Goal: Transaction & Acquisition: Download file/media

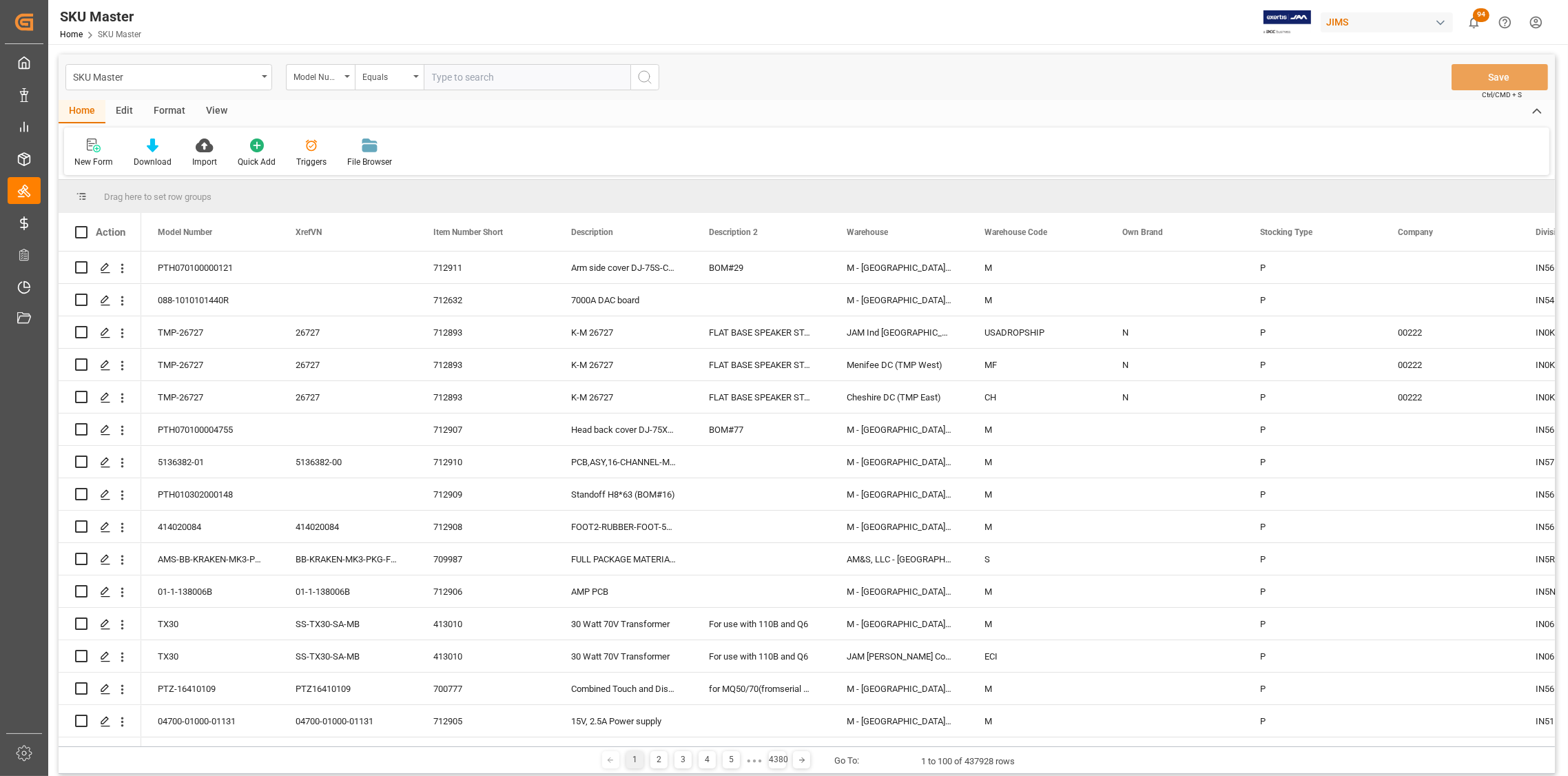
click at [453, 108] on div "Home Edit Format View" at bounding box center [806, 111] width 1496 height 23
click at [150, 150] on icon at bounding box center [152, 144] width 12 height 13
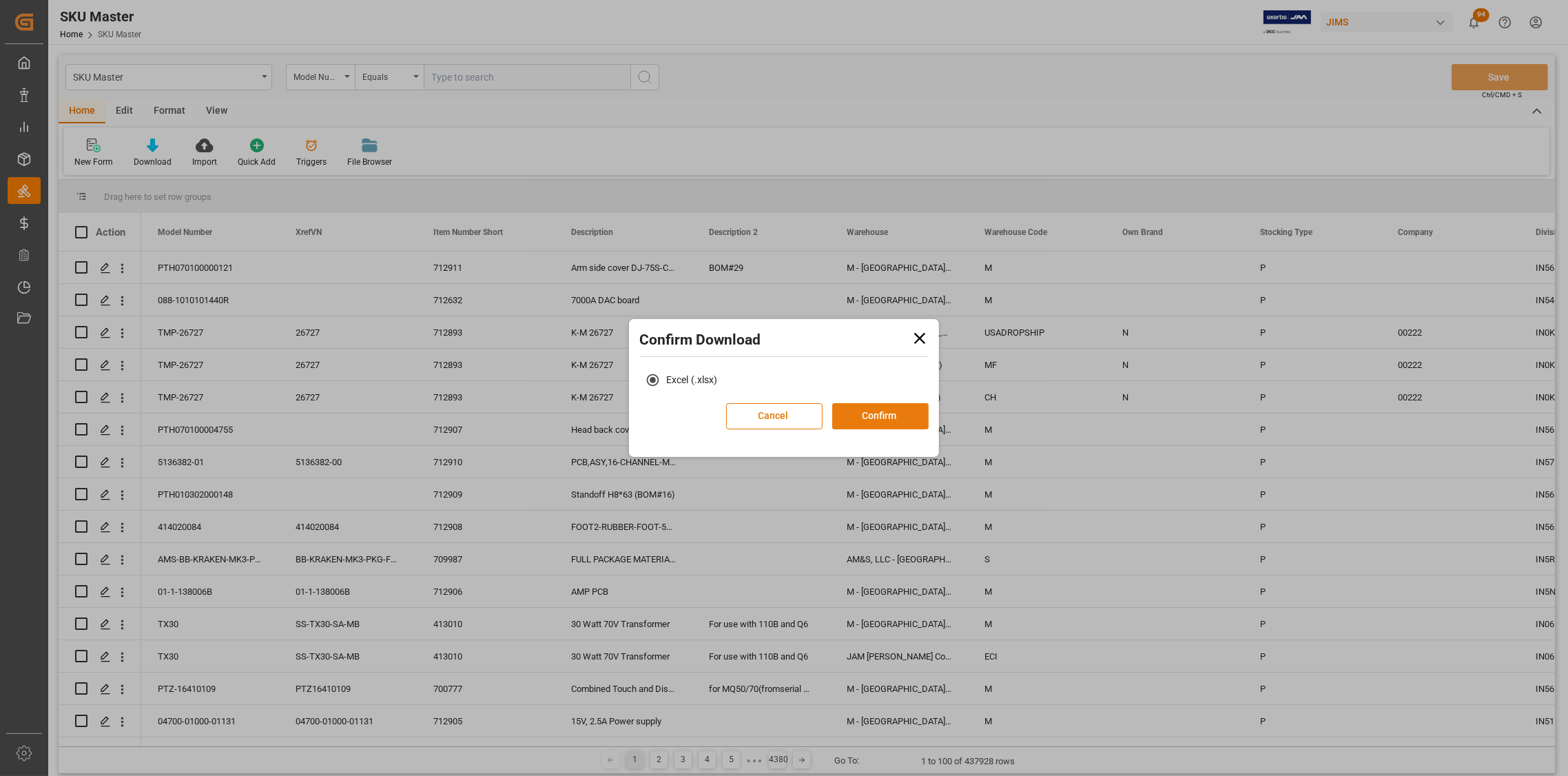
click at [873, 421] on button "Confirm" at bounding box center [880, 415] width 96 height 26
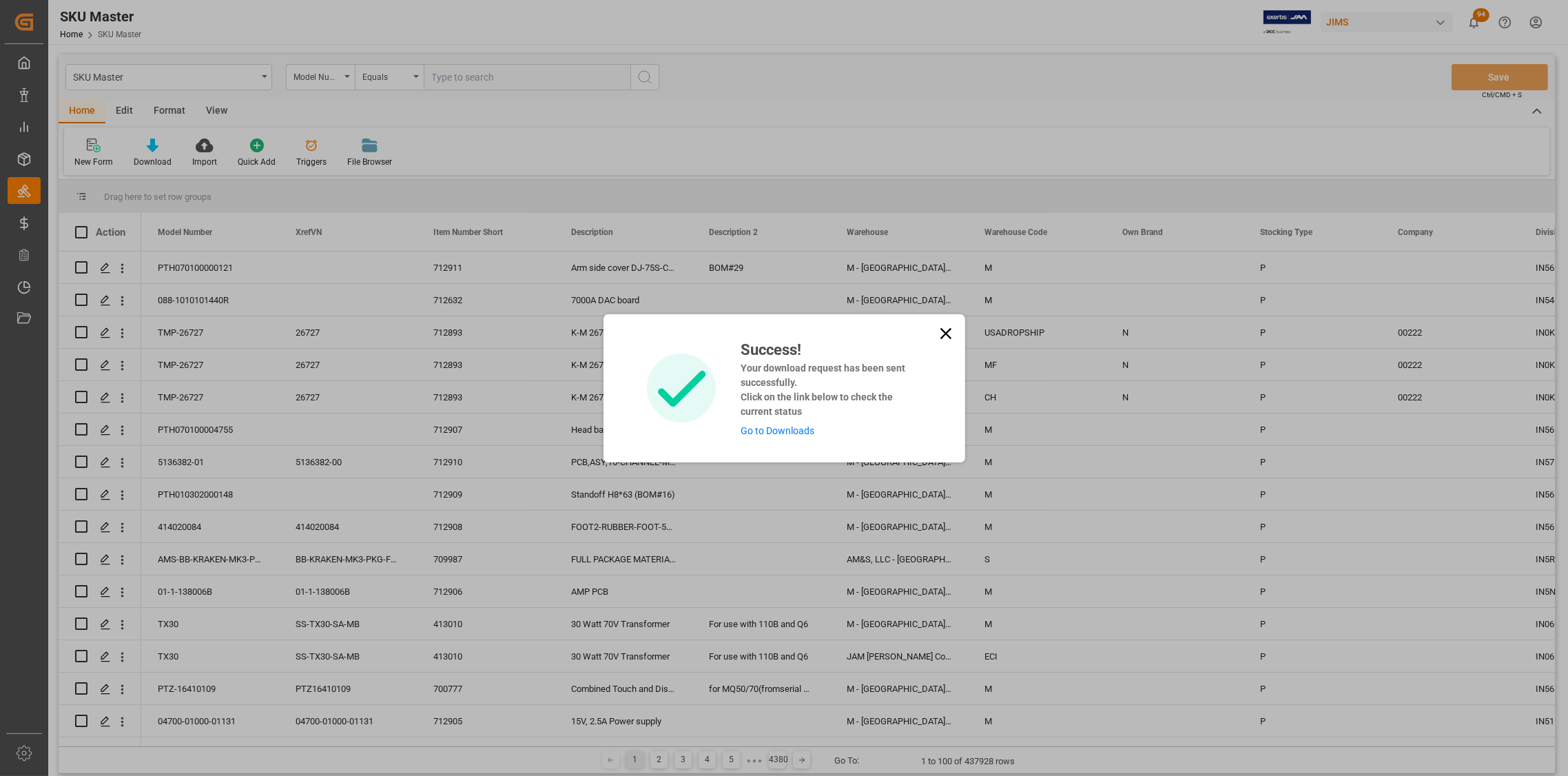
click at [943, 330] on icon at bounding box center [946, 333] width 20 height 20
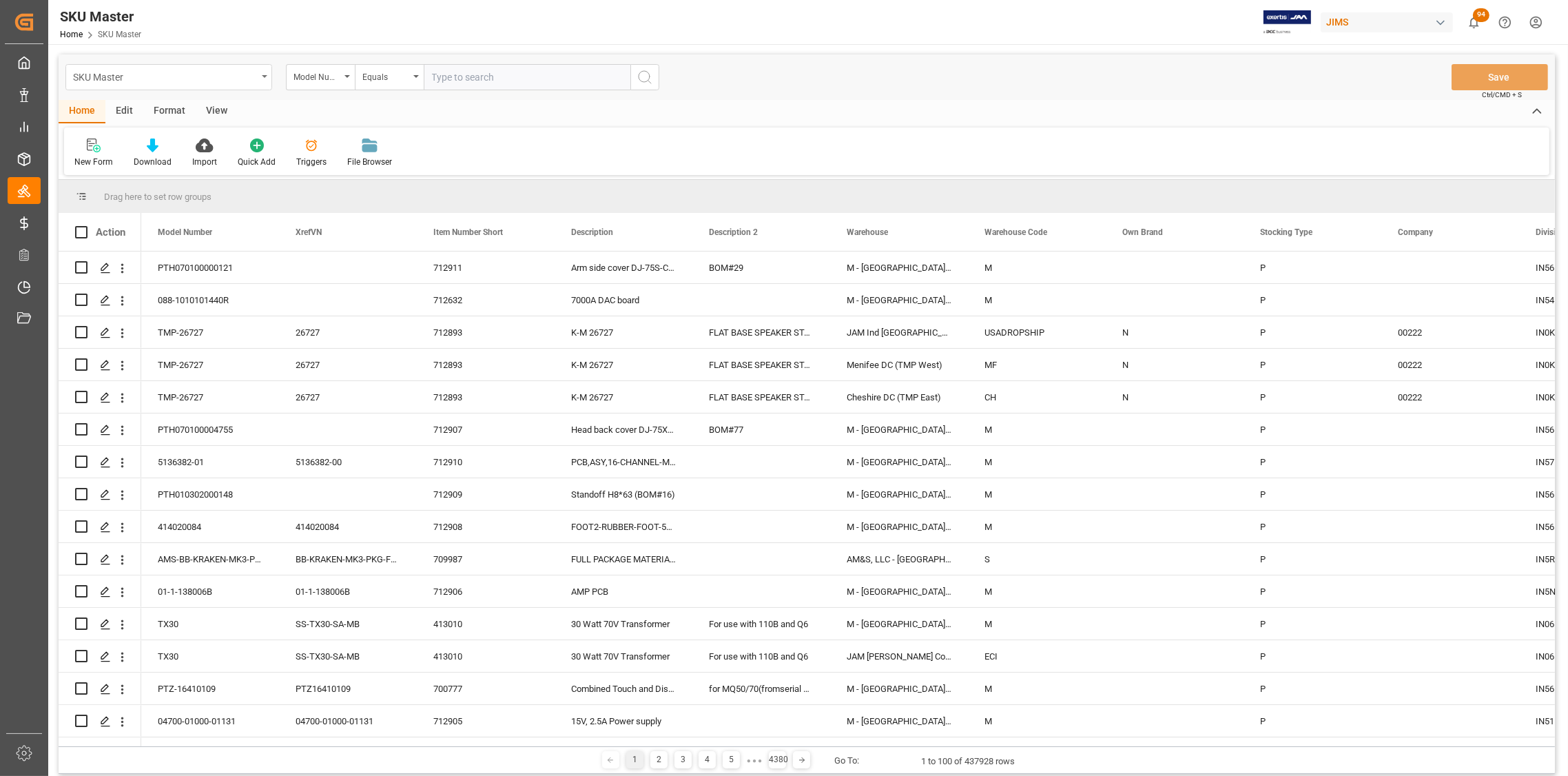
click at [266, 71] on div "SKU Master" at bounding box center [168, 77] width 207 height 26
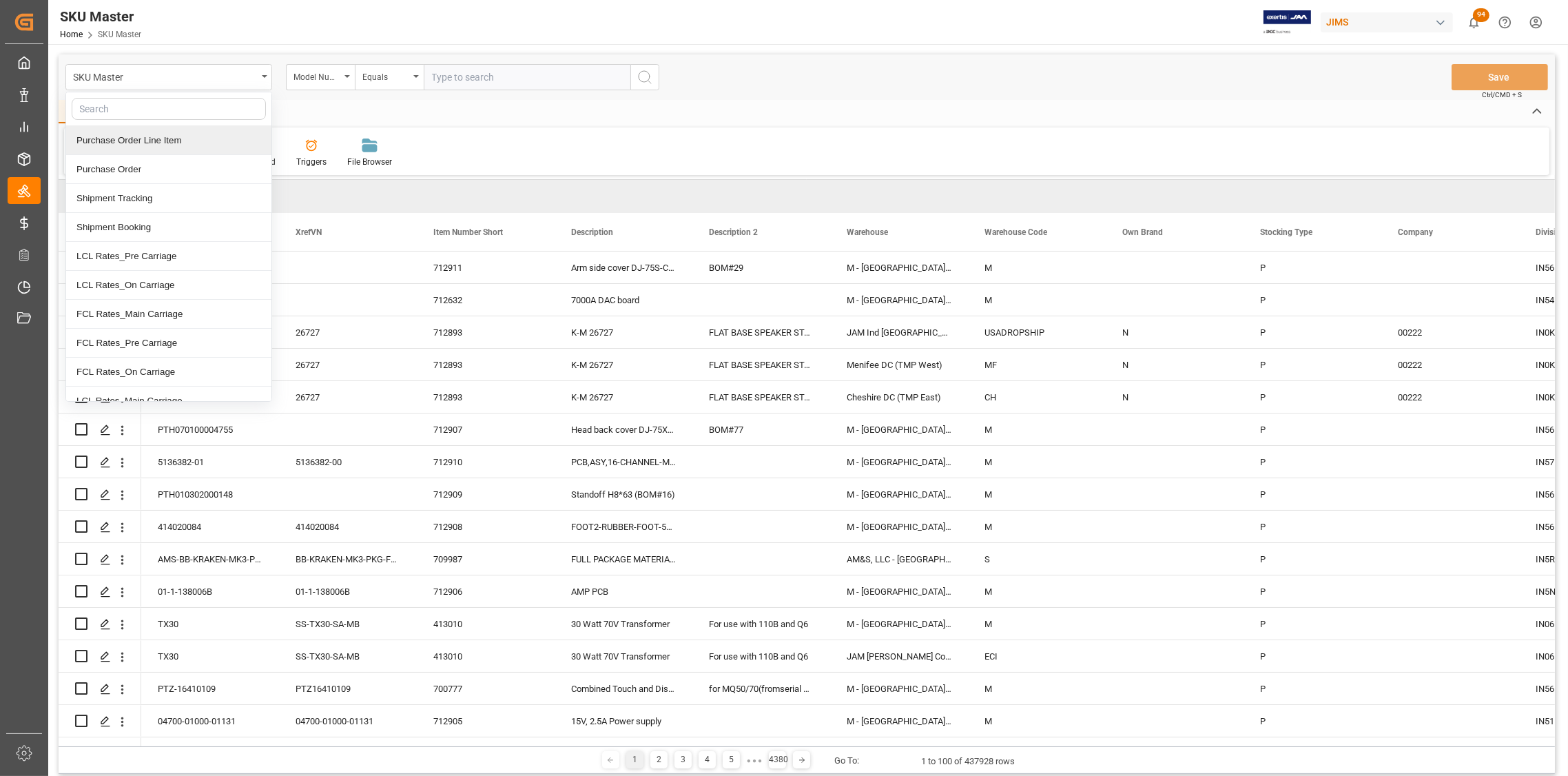
click at [181, 138] on div "Purchase Order Line Item" at bounding box center [168, 141] width 205 height 29
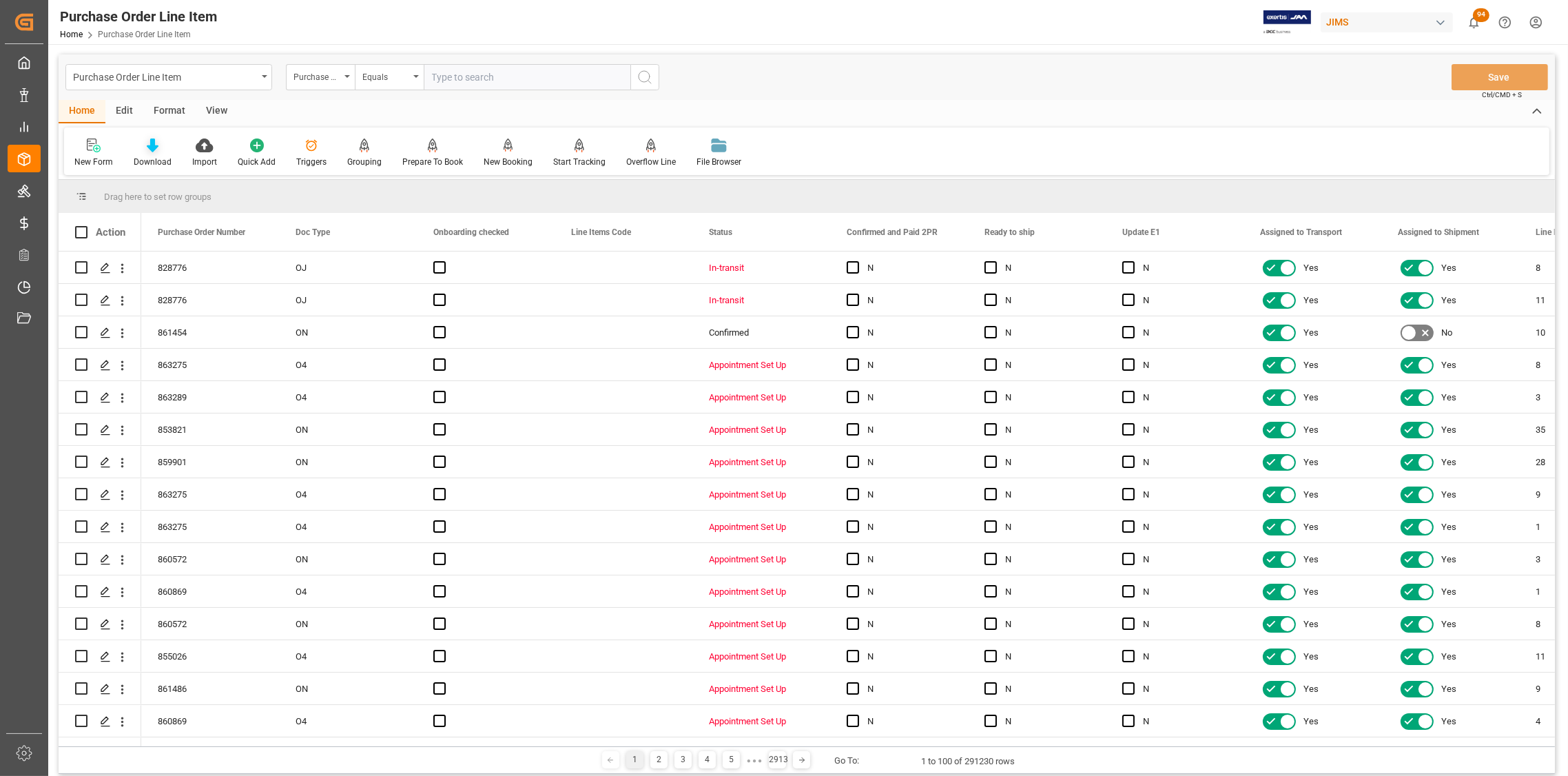
click at [151, 149] on icon at bounding box center [152, 144] width 12 height 13
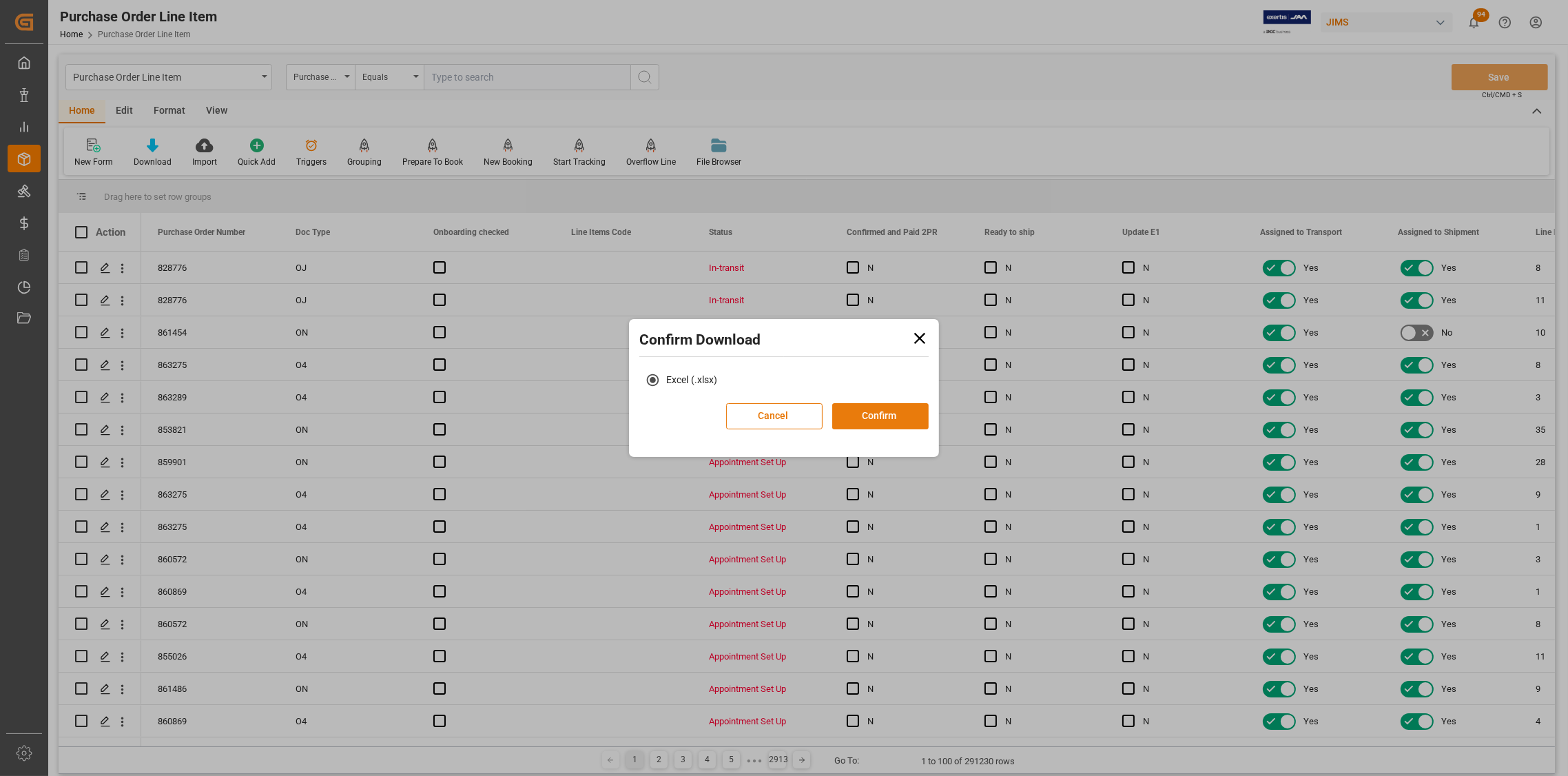
click at [865, 413] on button "Confirm" at bounding box center [880, 415] width 96 height 26
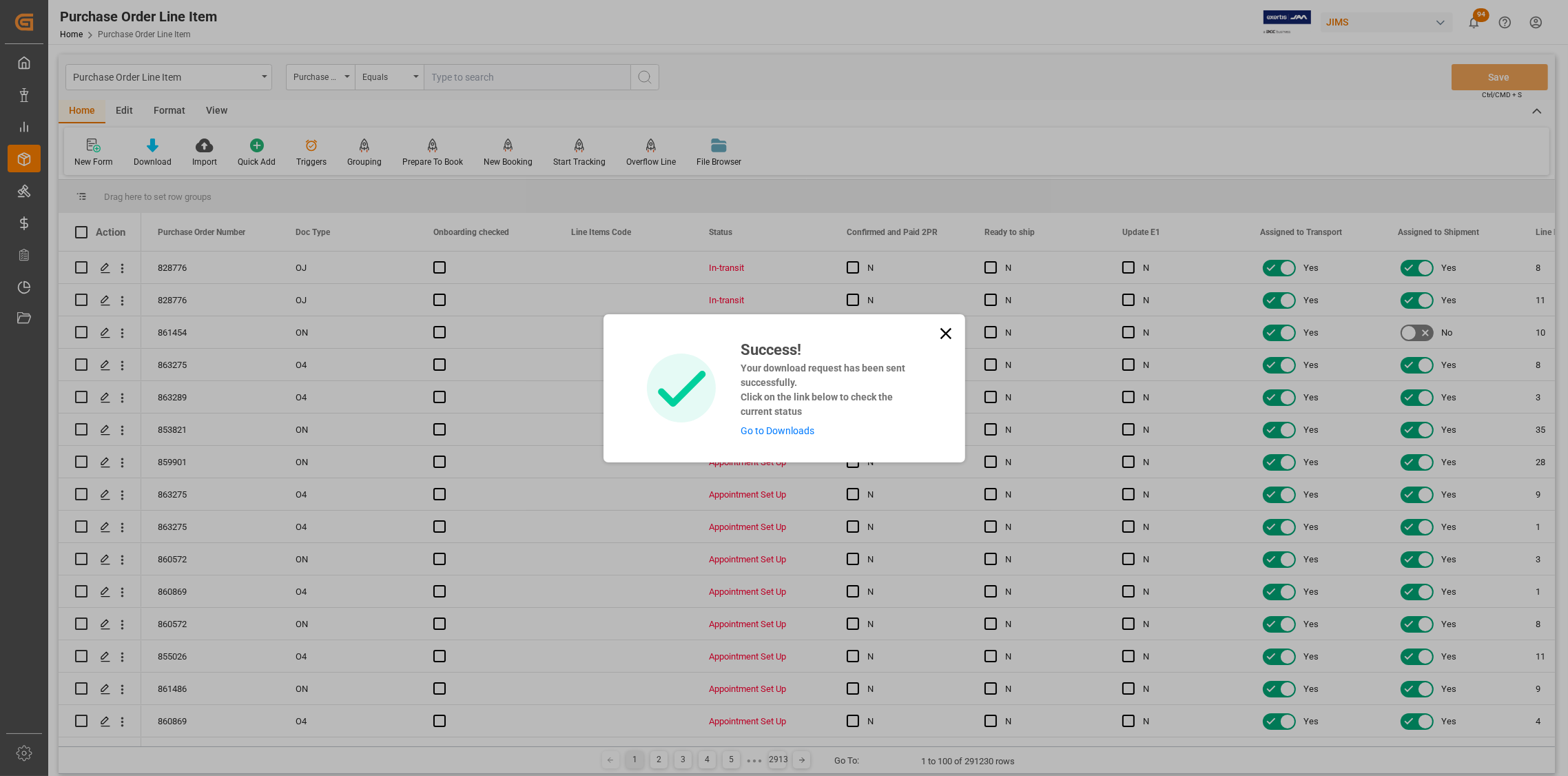
click at [938, 331] on icon at bounding box center [946, 333] width 20 height 20
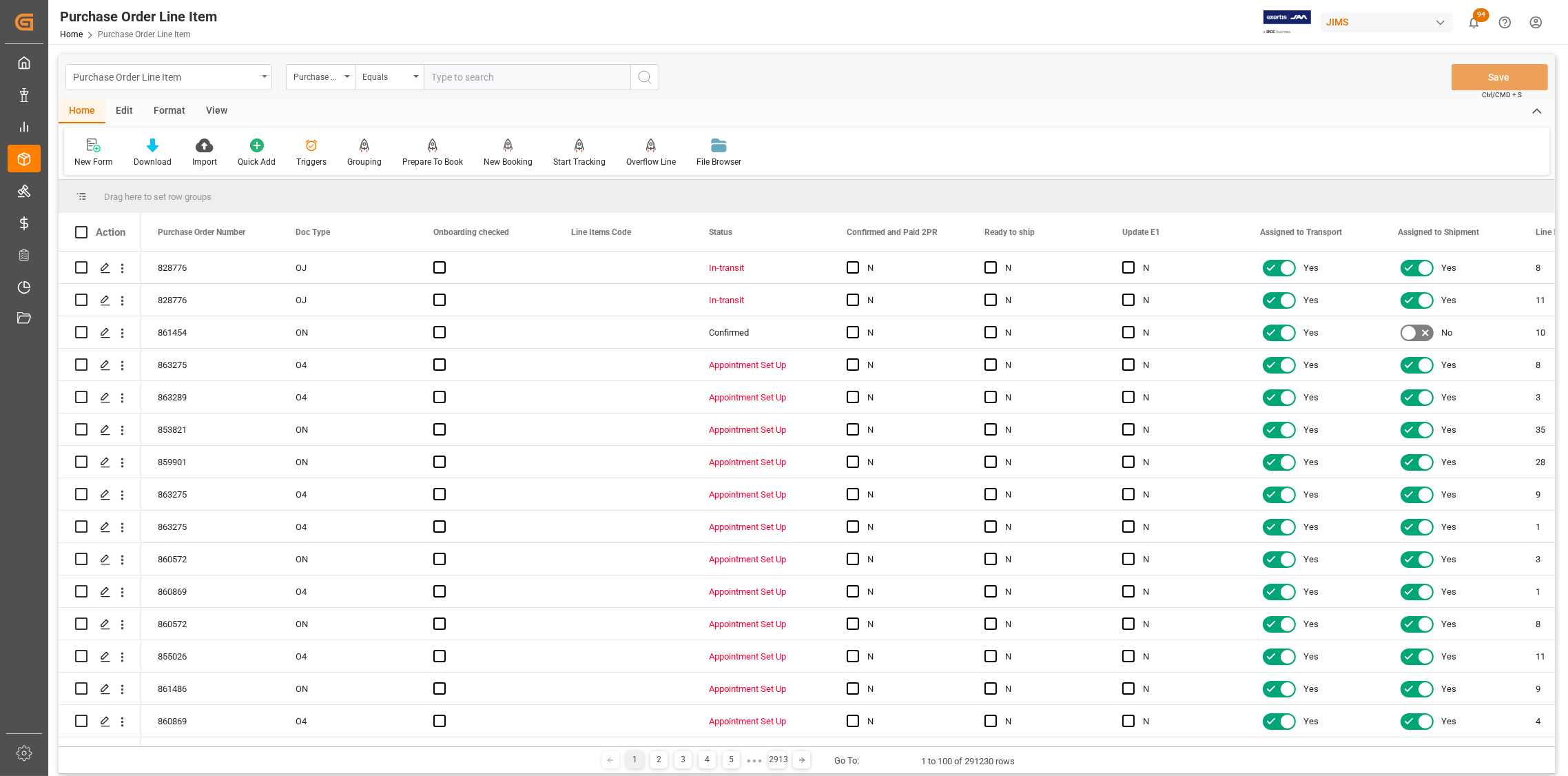
click at [258, 71] on div "Purchase Order Line Item" at bounding box center [168, 77] width 207 height 26
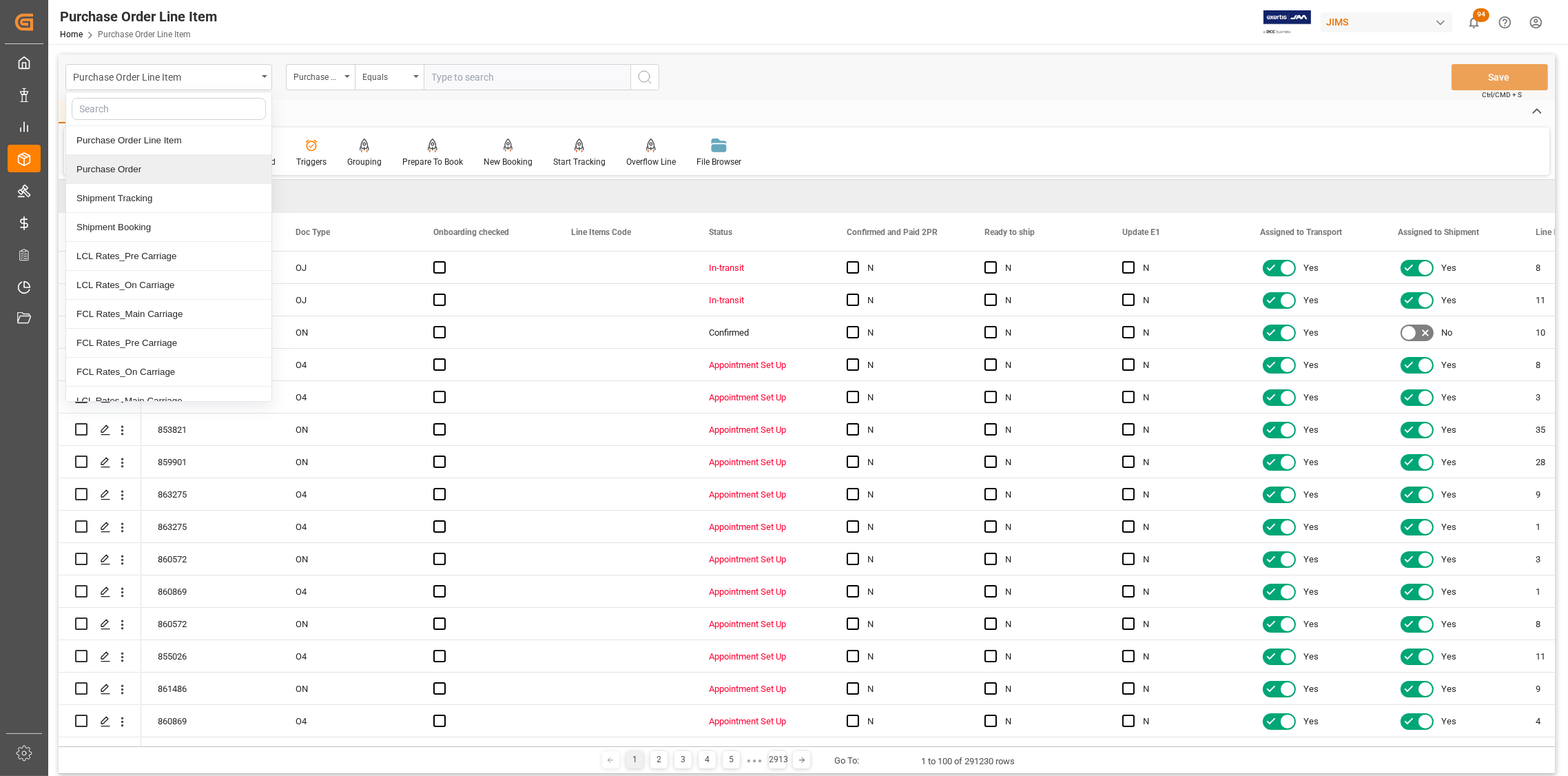
click at [133, 166] on div "Purchase Order" at bounding box center [168, 169] width 205 height 29
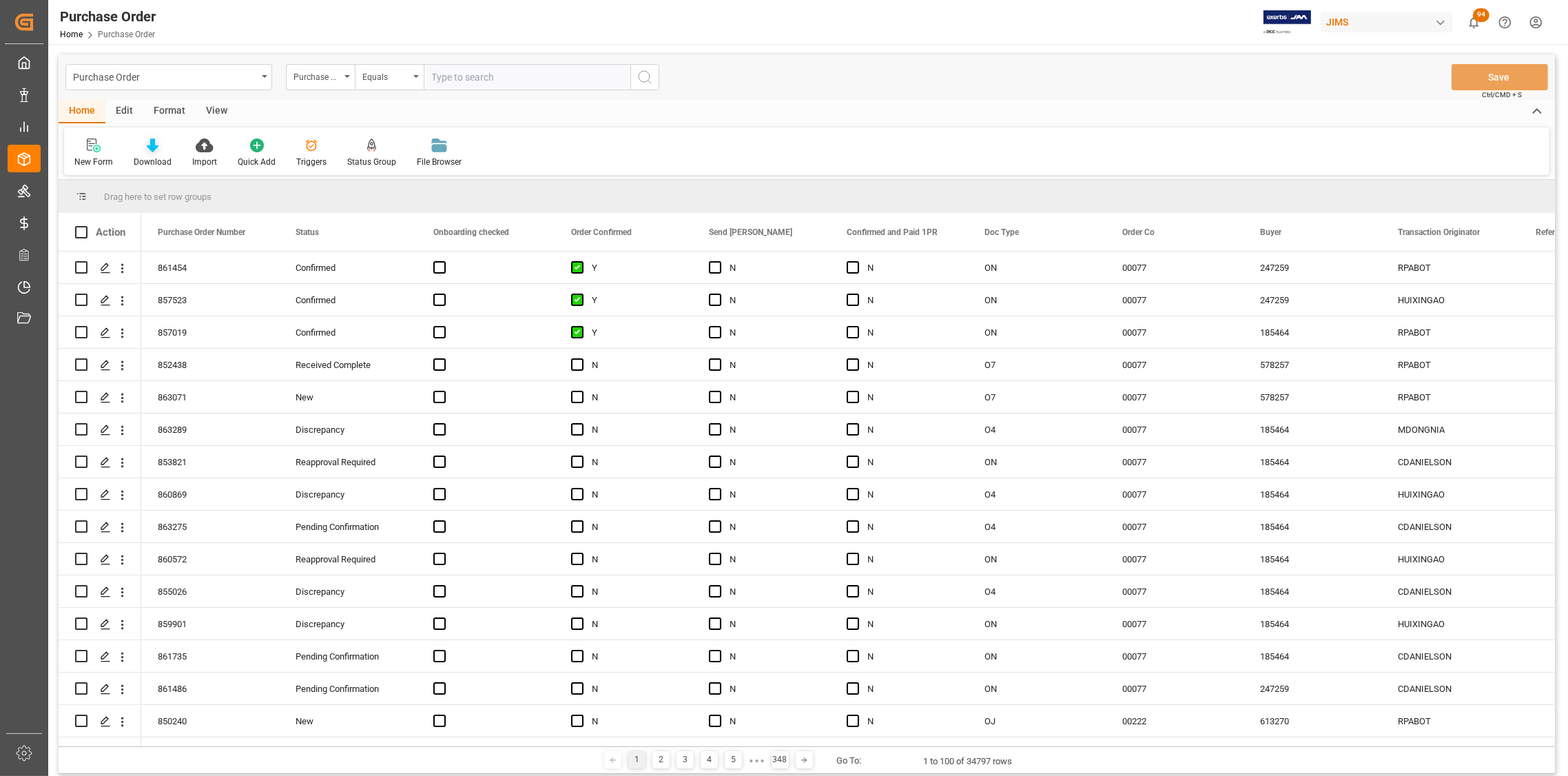
click at [154, 150] on icon at bounding box center [152, 144] width 12 height 13
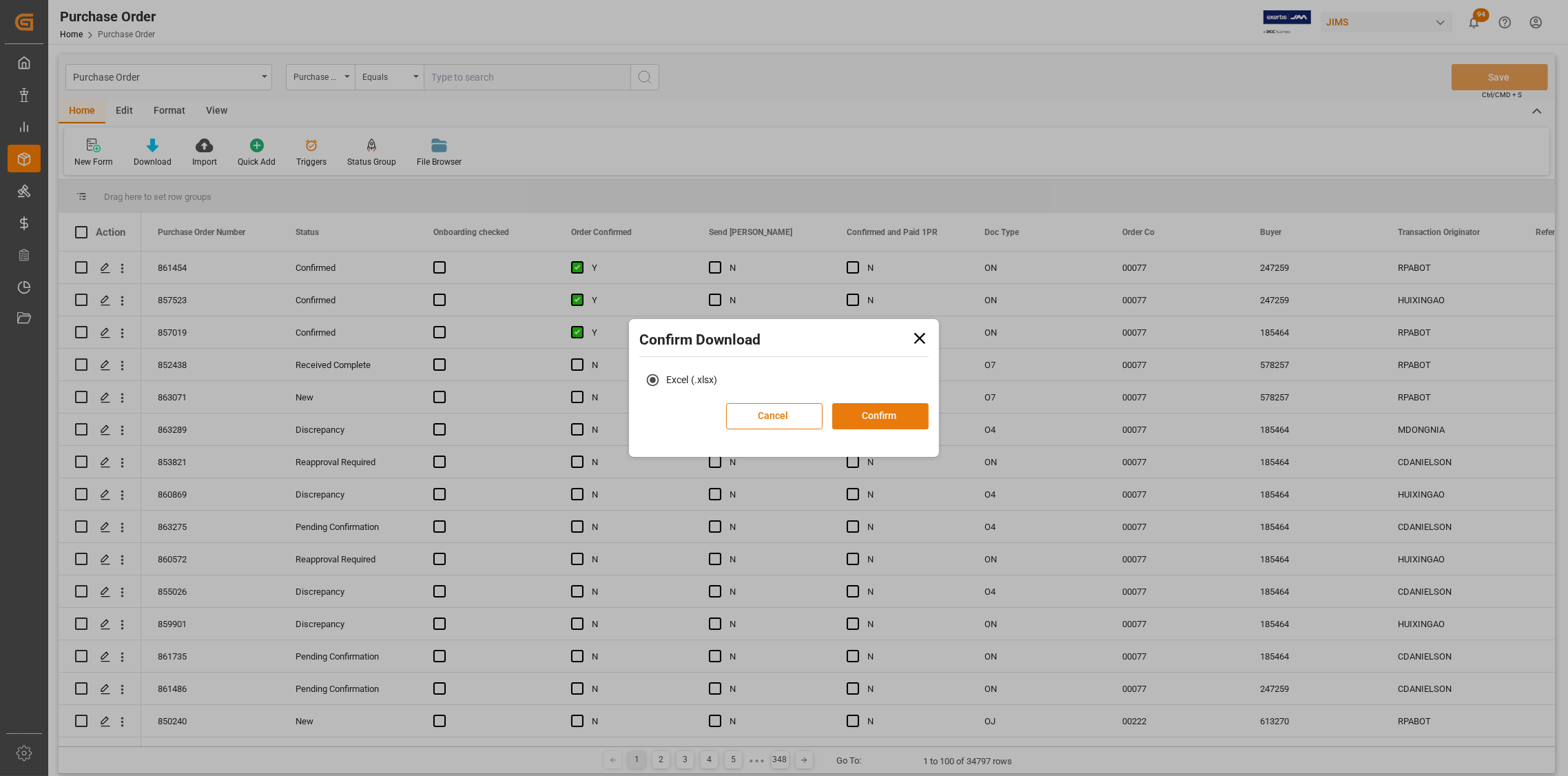
click at [882, 416] on button "Confirm" at bounding box center [880, 415] width 96 height 26
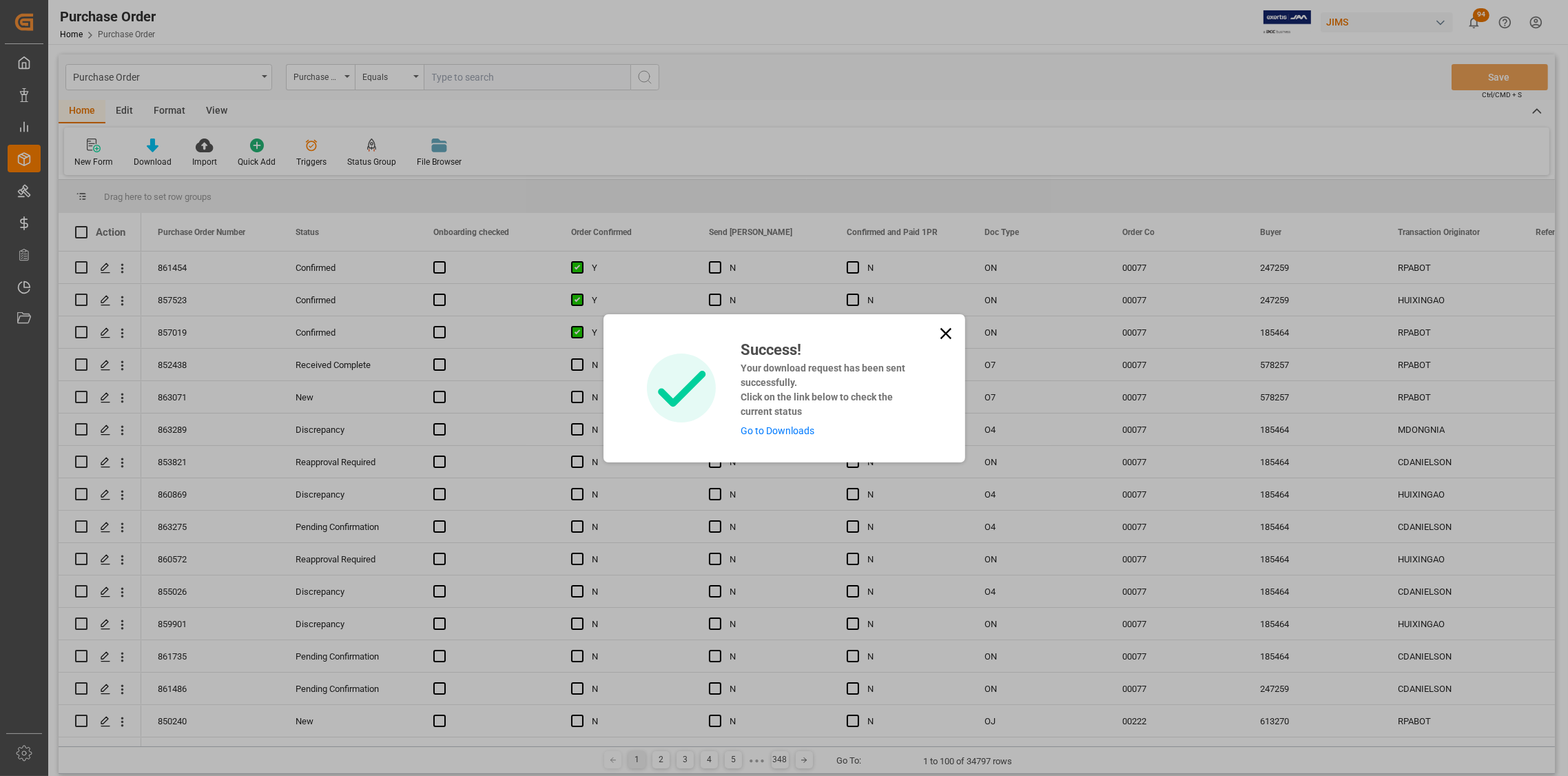
click at [943, 336] on icon at bounding box center [946, 333] width 20 height 20
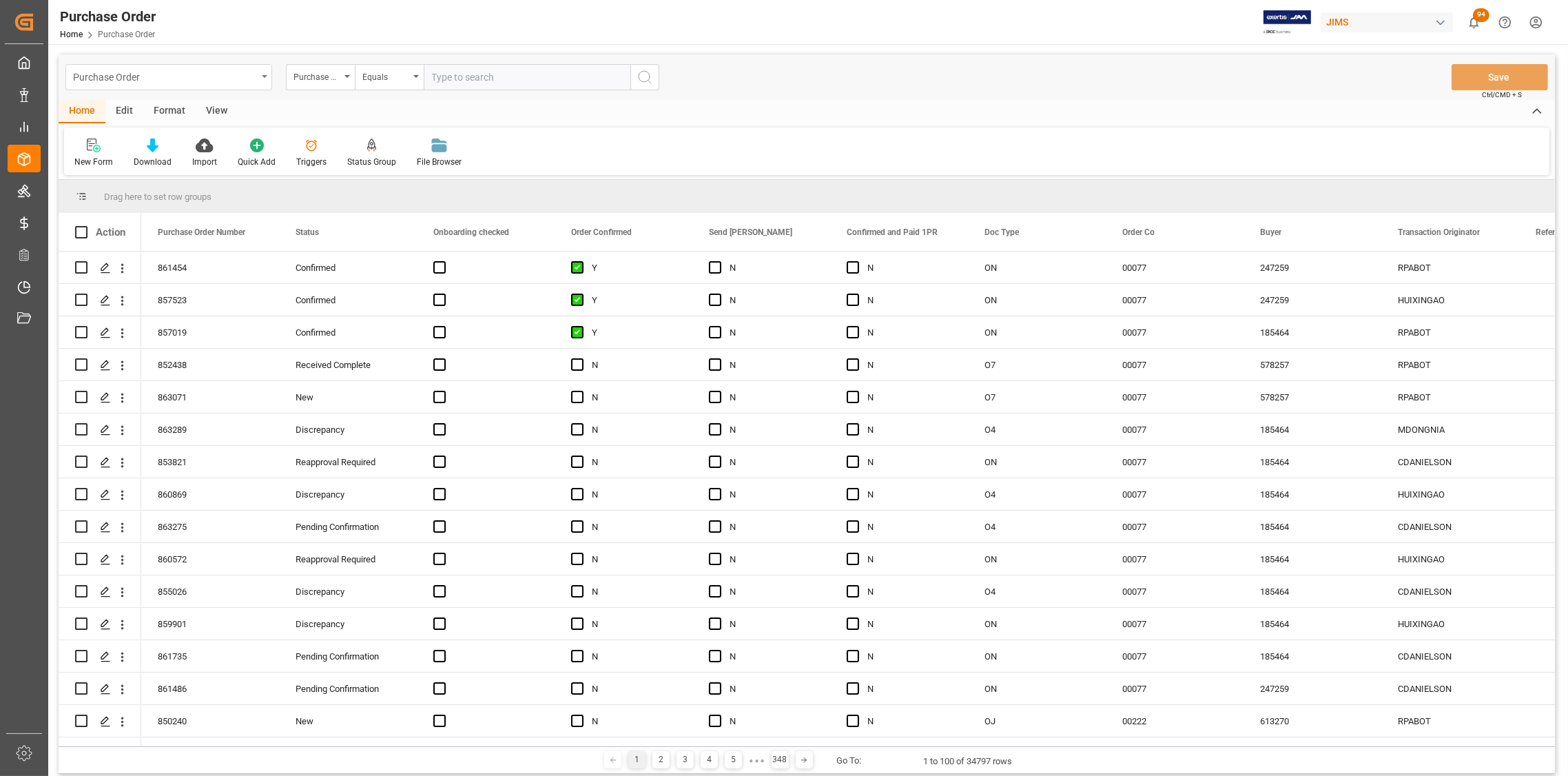
click at [261, 75] on div "Purchase Order" at bounding box center [168, 77] width 207 height 26
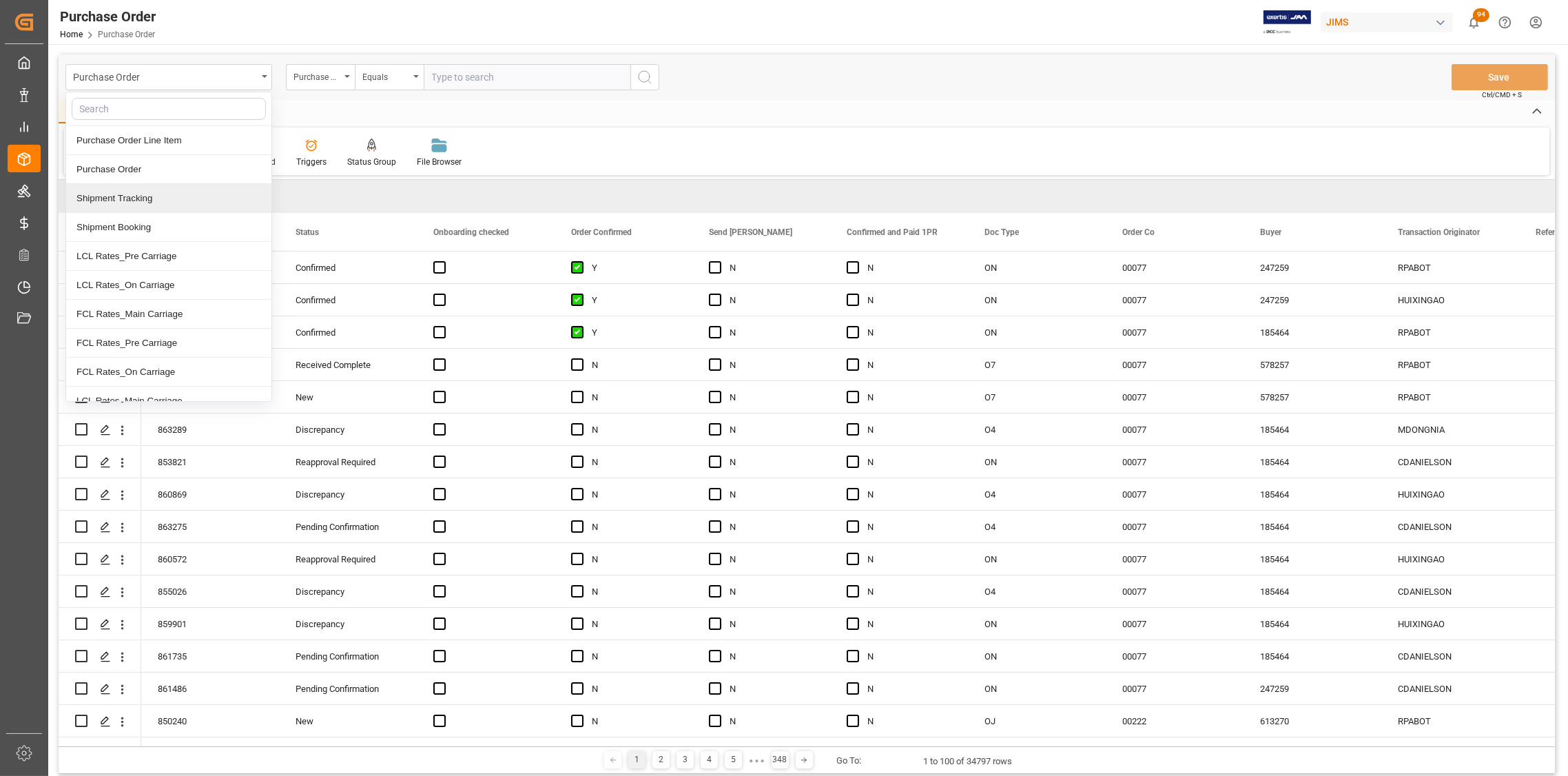
click at [142, 200] on div "Shipment Tracking" at bounding box center [168, 198] width 205 height 29
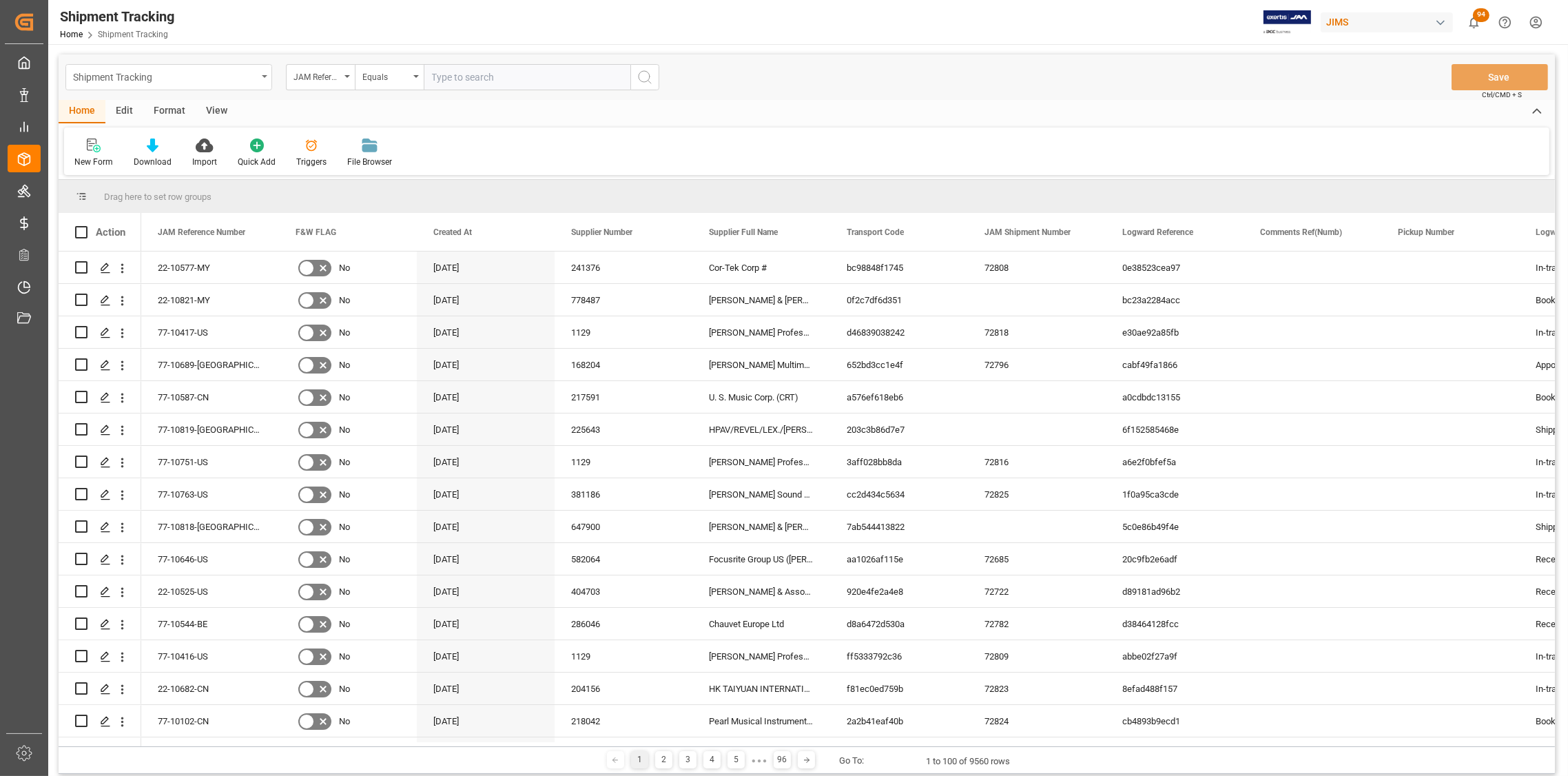
click at [261, 78] on div "Shipment Tracking" at bounding box center [168, 77] width 207 height 26
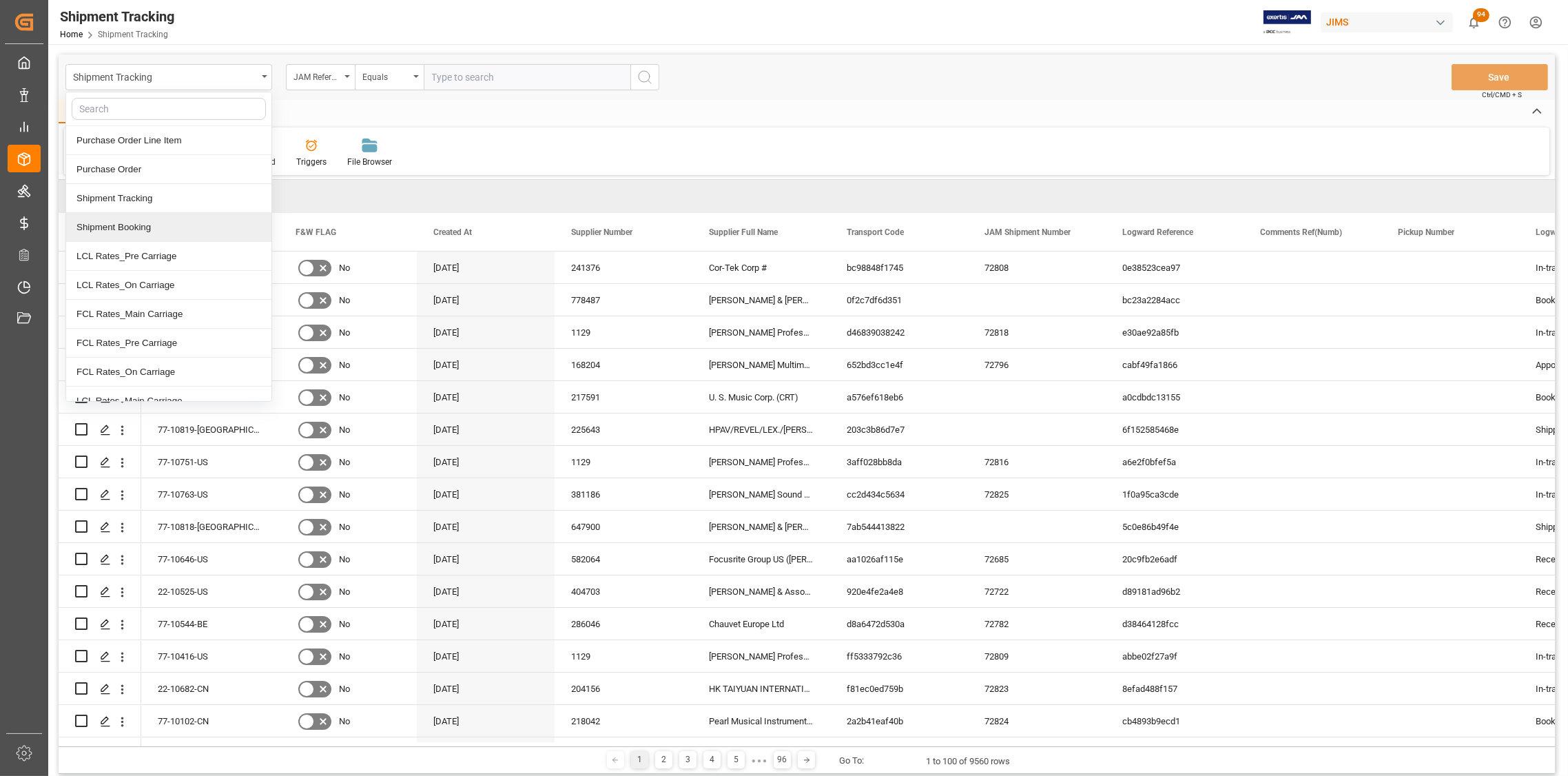
click at [494, 117] on div "Home Edit Format View" at bounding box center [806, 111] width 1496 height 23
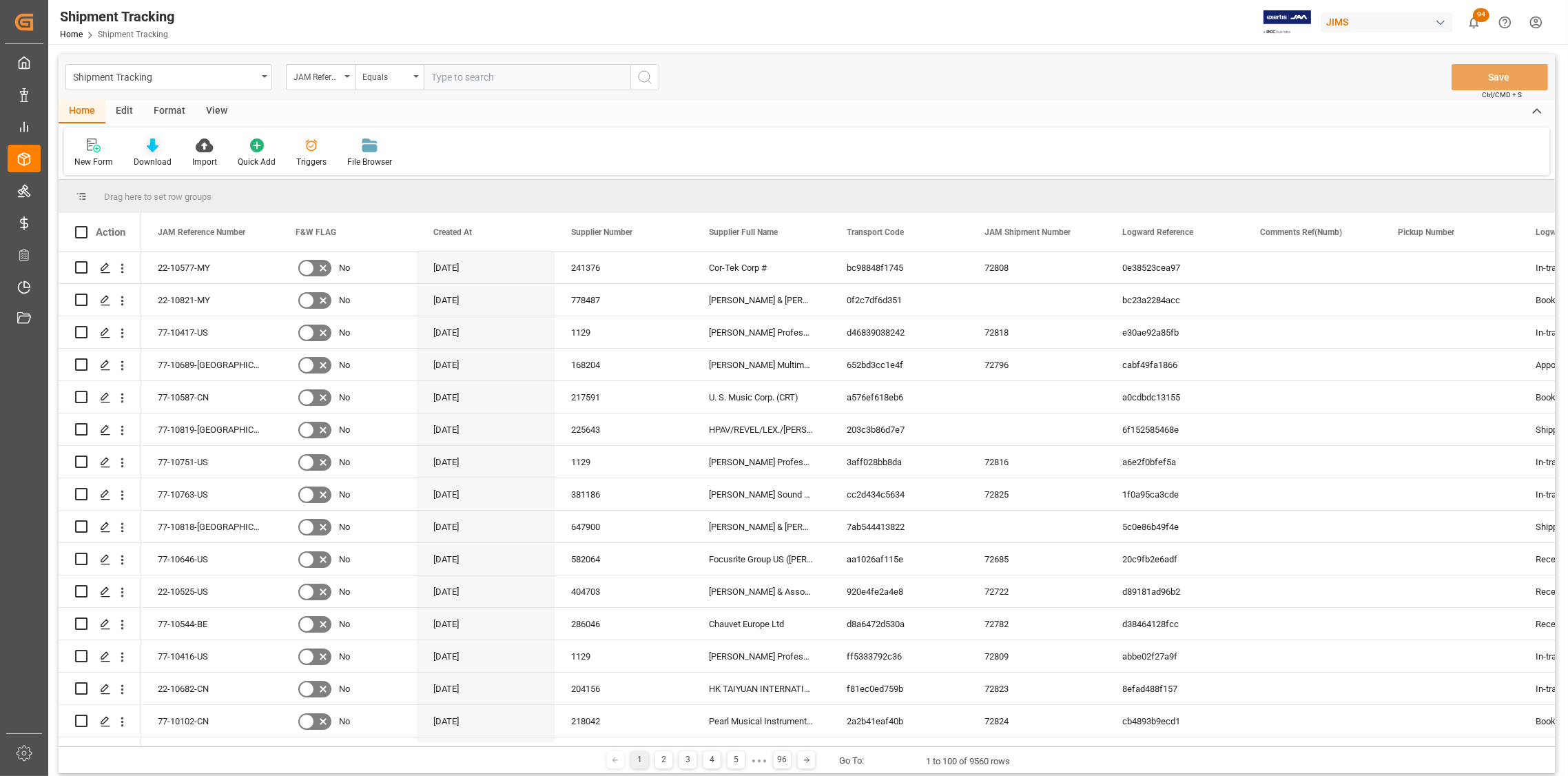
click at [156, 147] on icon at bounding box center [152, 144] width 12 height 13
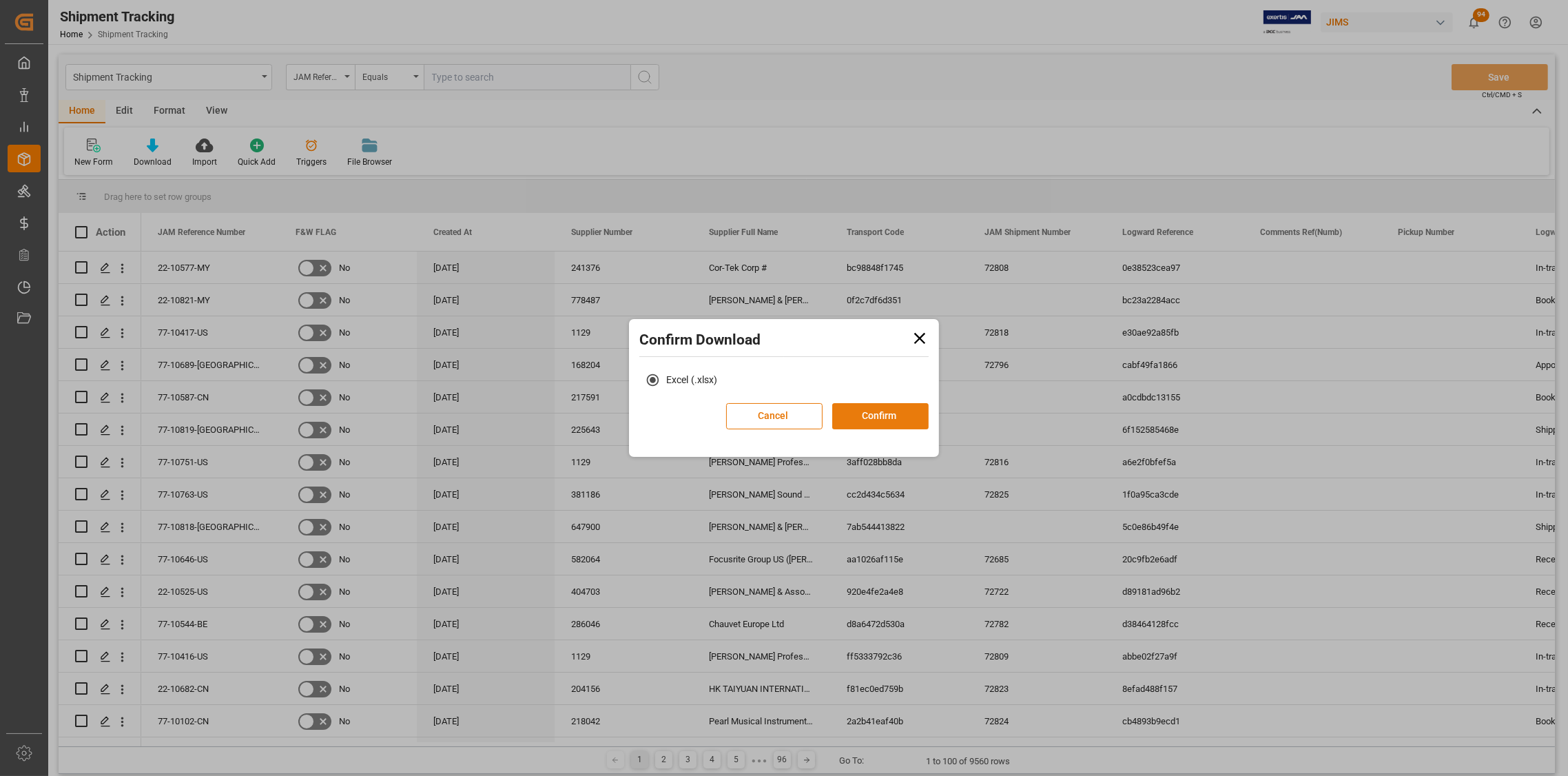
click at [881, 418] on button "Confirm" at bounding box center [880, 415] width 96 height 26
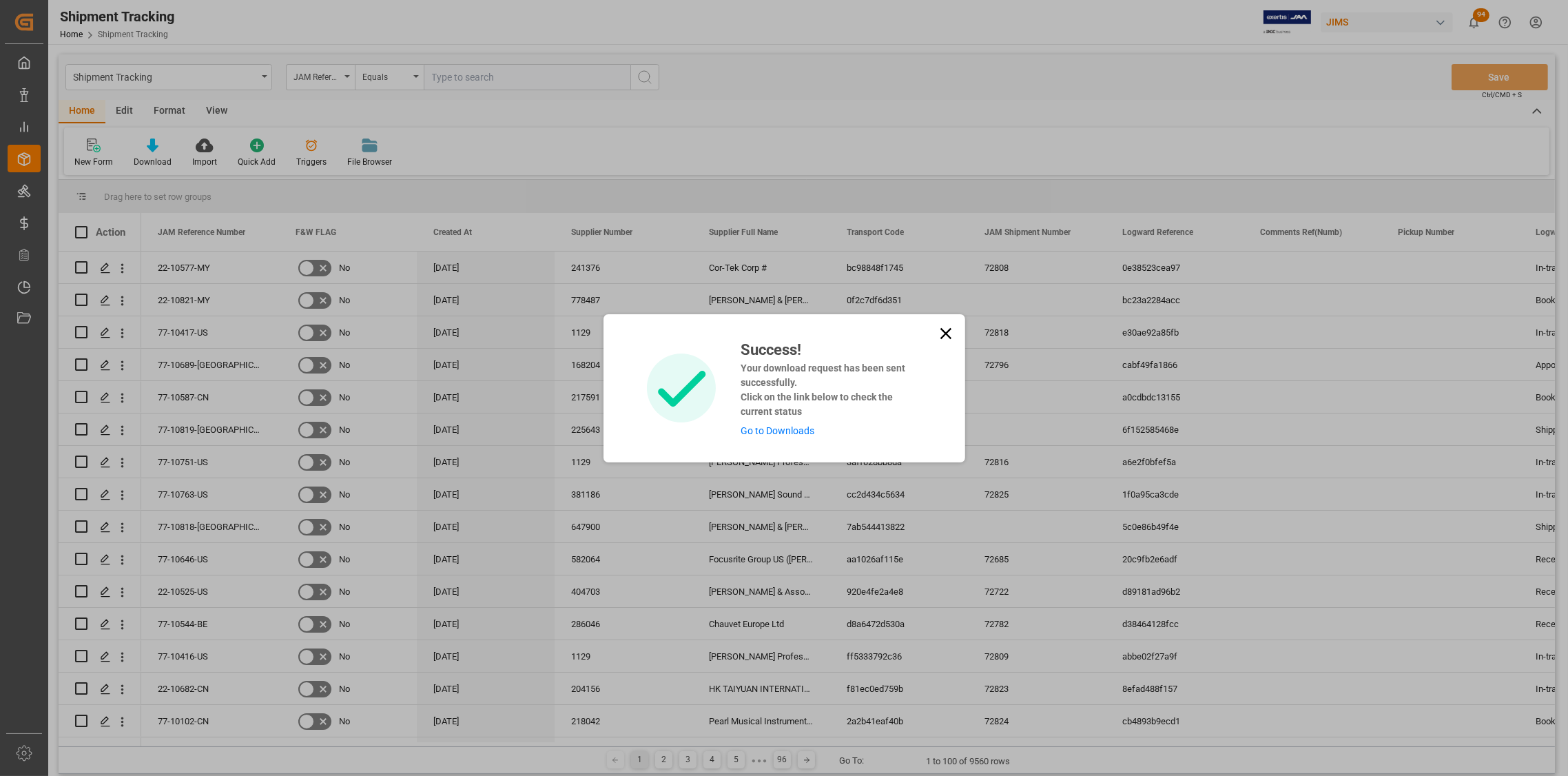
click at [943, 332] on icon at bounding box center [945, 332] width 11 height 11
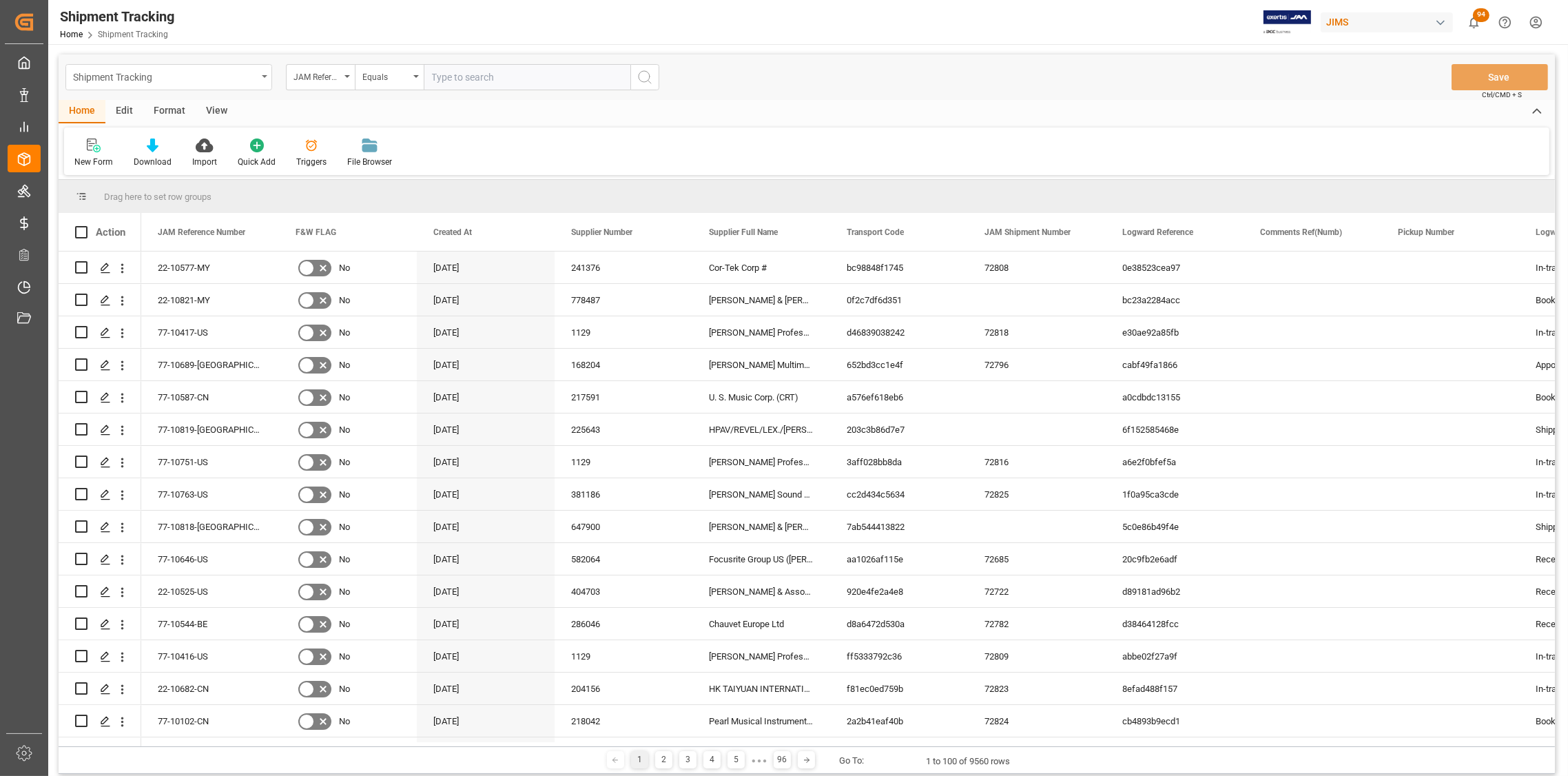
click at [265, 73] on div "Shipment Tracking" at bounding box center [168, 77] width 207 height 26
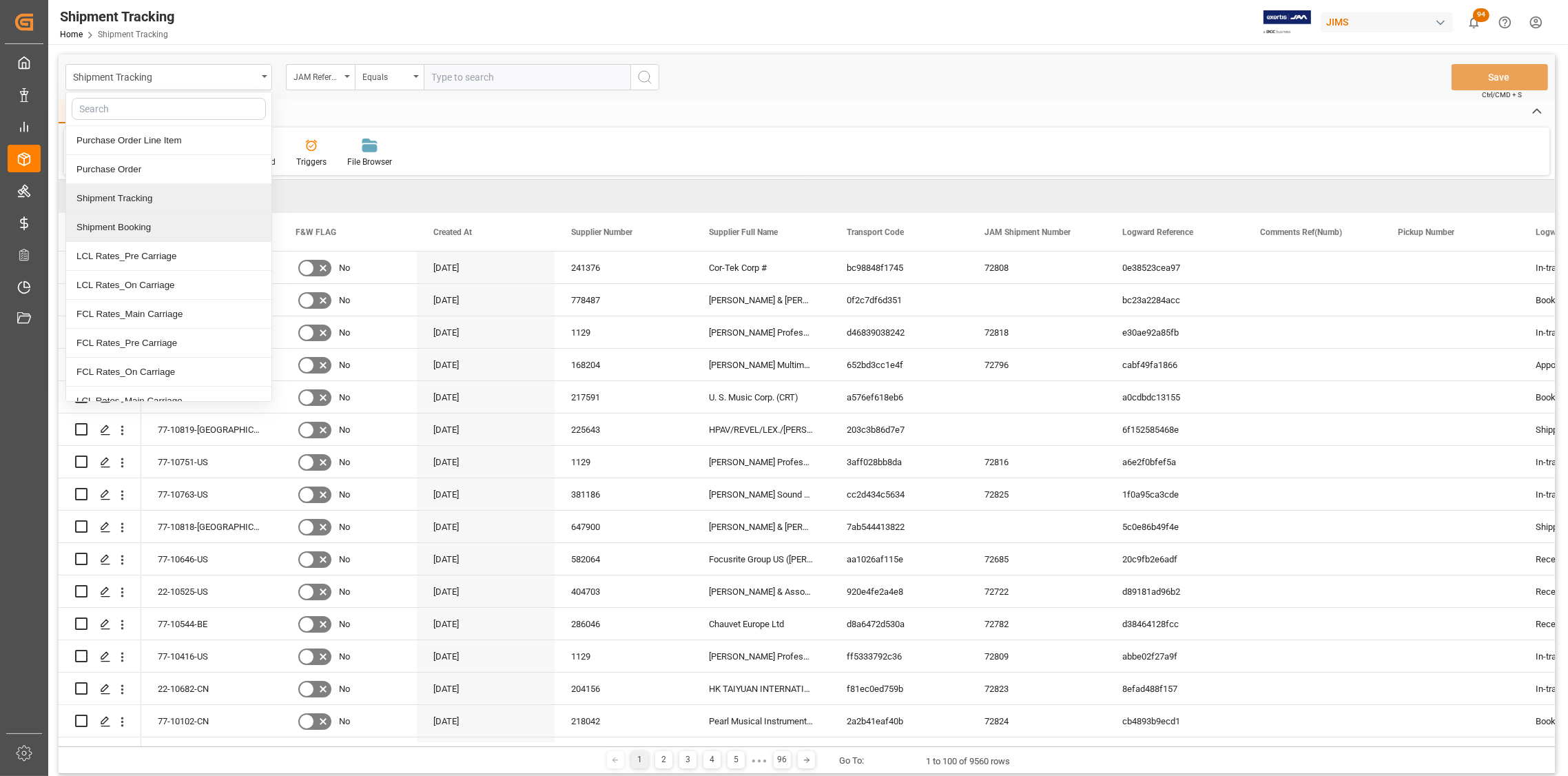
click at [130, 226] on div "Shipment Booking" at bounding box center [168, 227] width 205 height 29
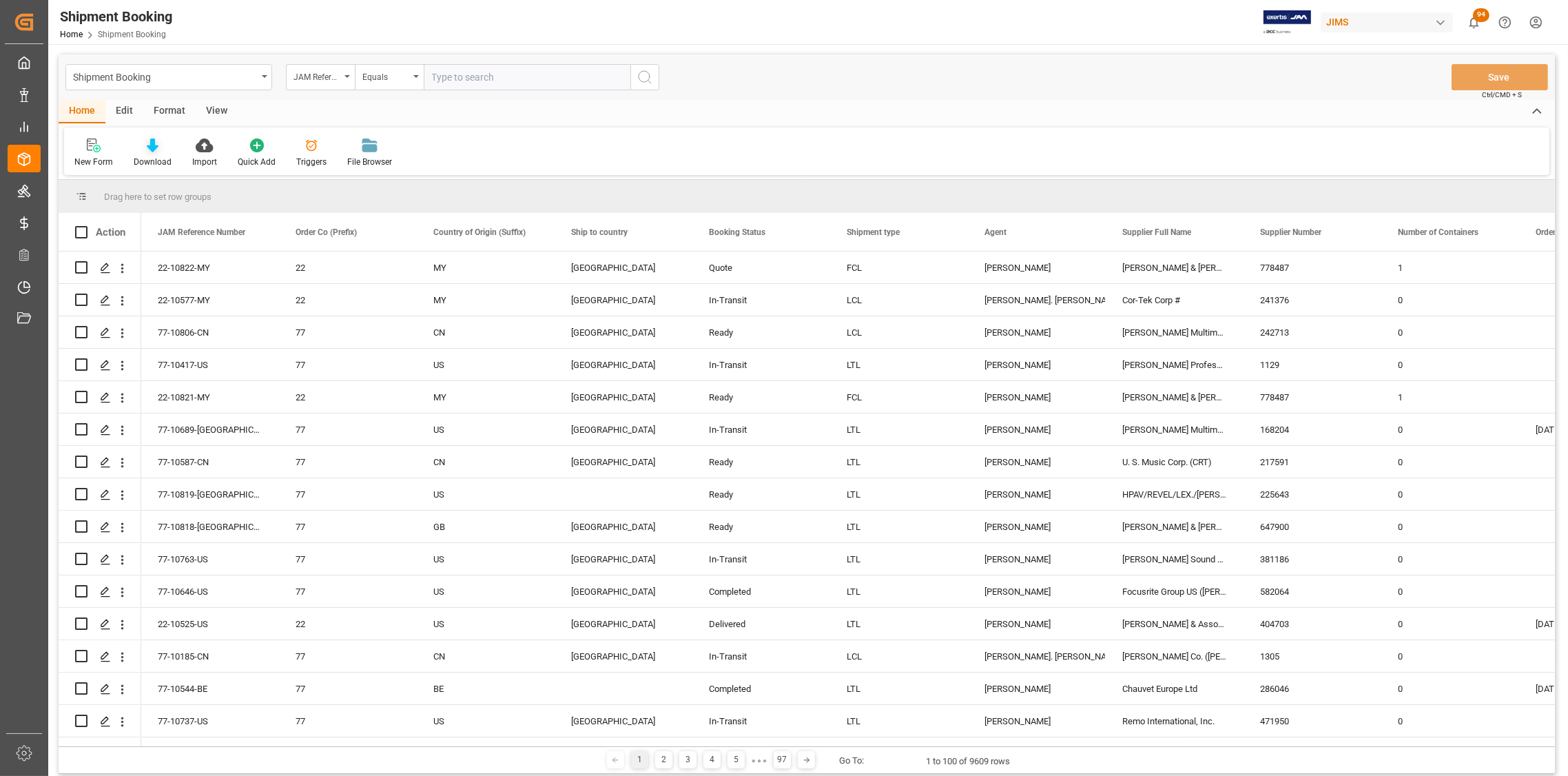
click at [147, 149] on icon at bounding box center [152, 144] width 12 height 13
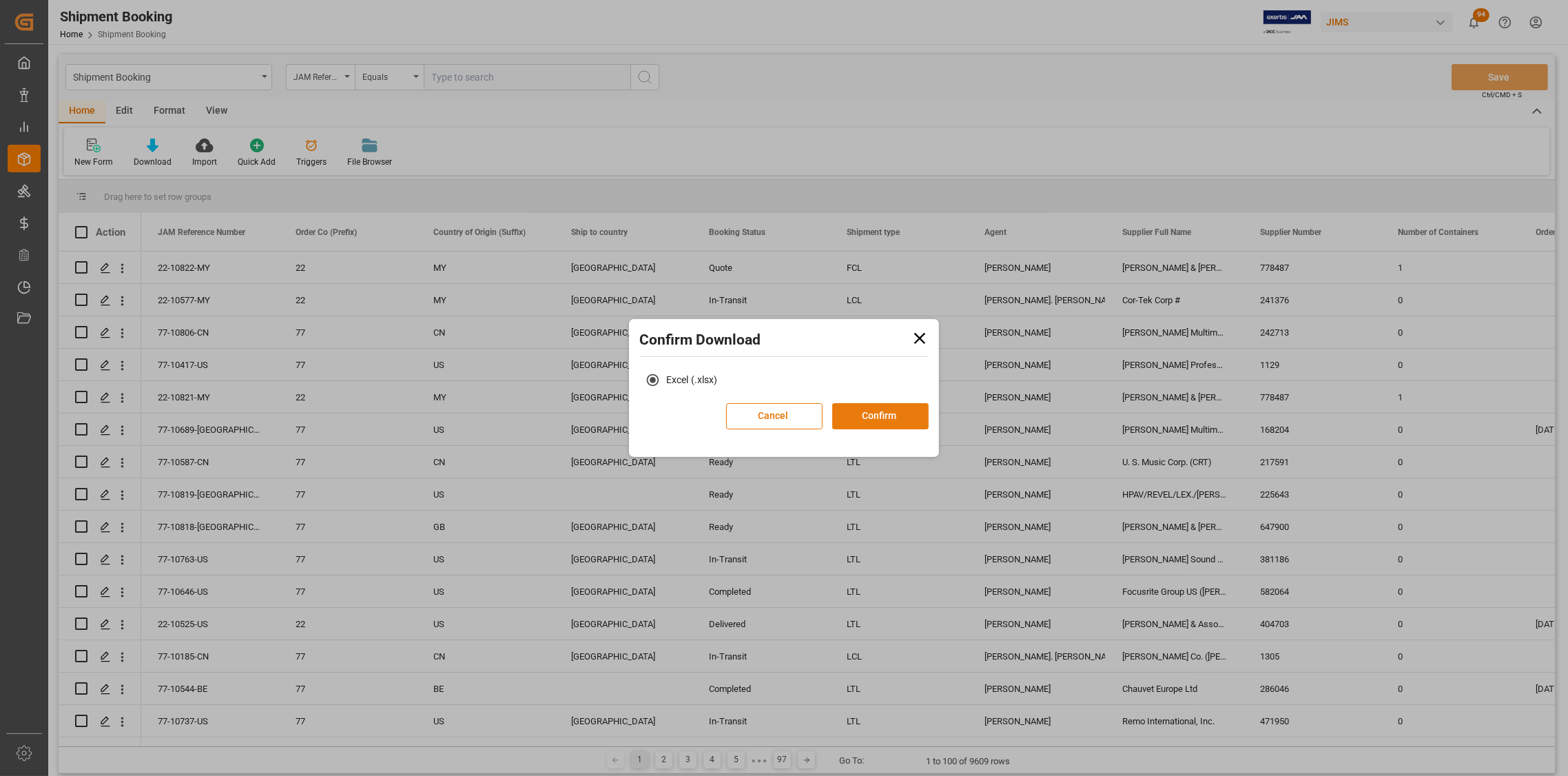
click at [863, 419] on button "Confirm" at bounding box center [880, 415] width 96 height 26
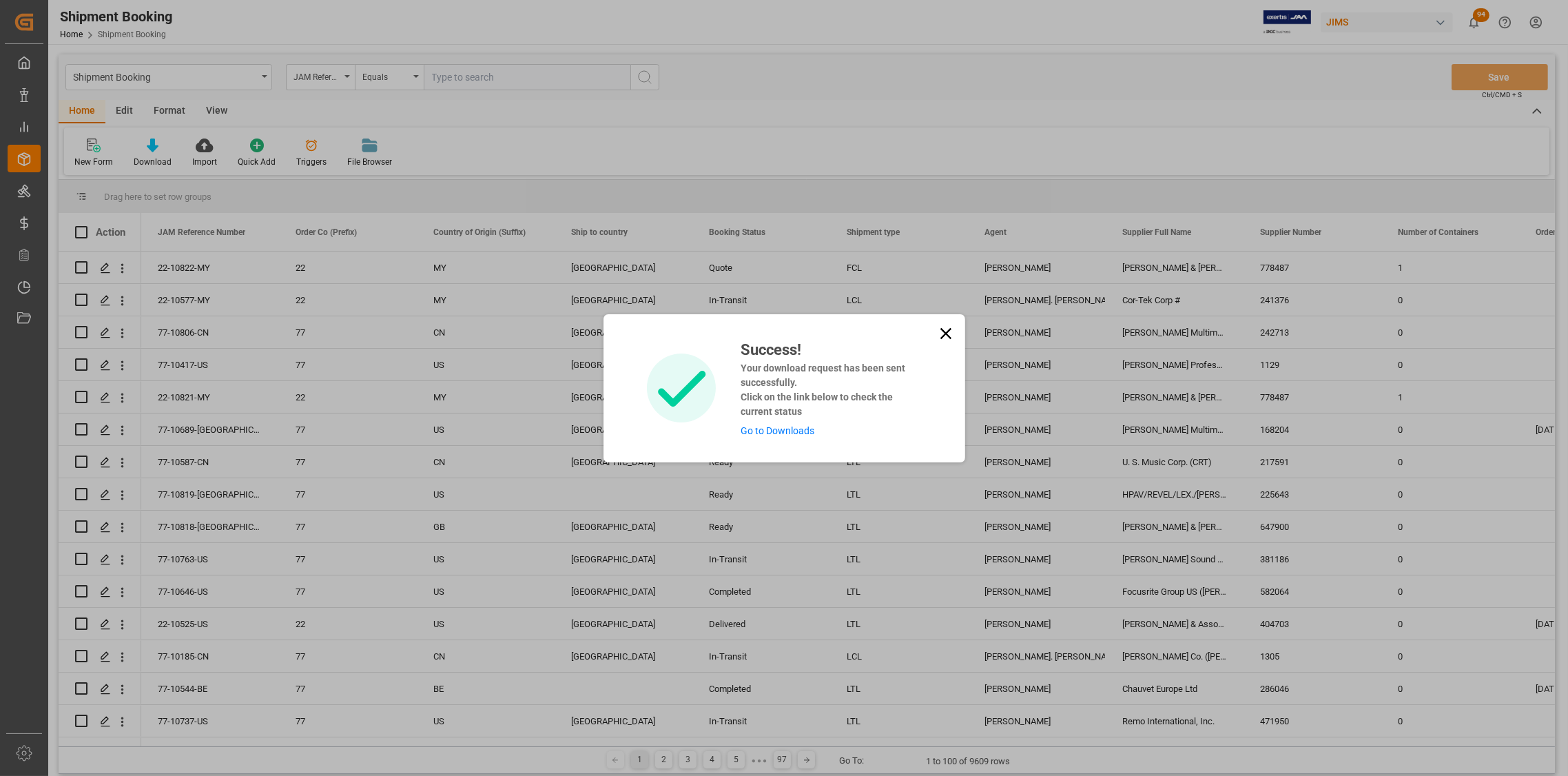
click at [942, 332] on icon at bounding box center [946, 333] width 20 height 20
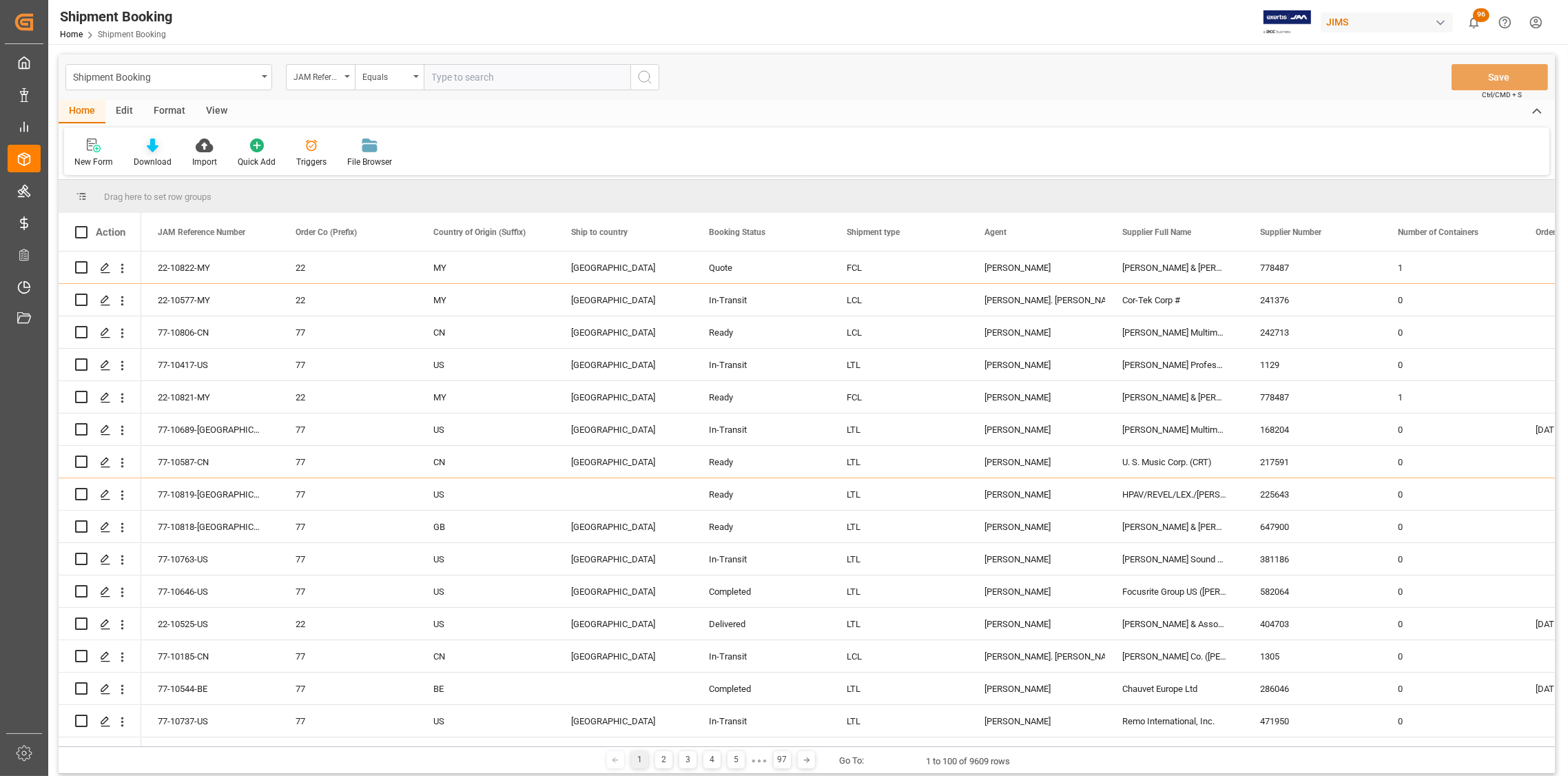
click at [151, 141] on icon at bounding box center [152, 144] width 12 height 13
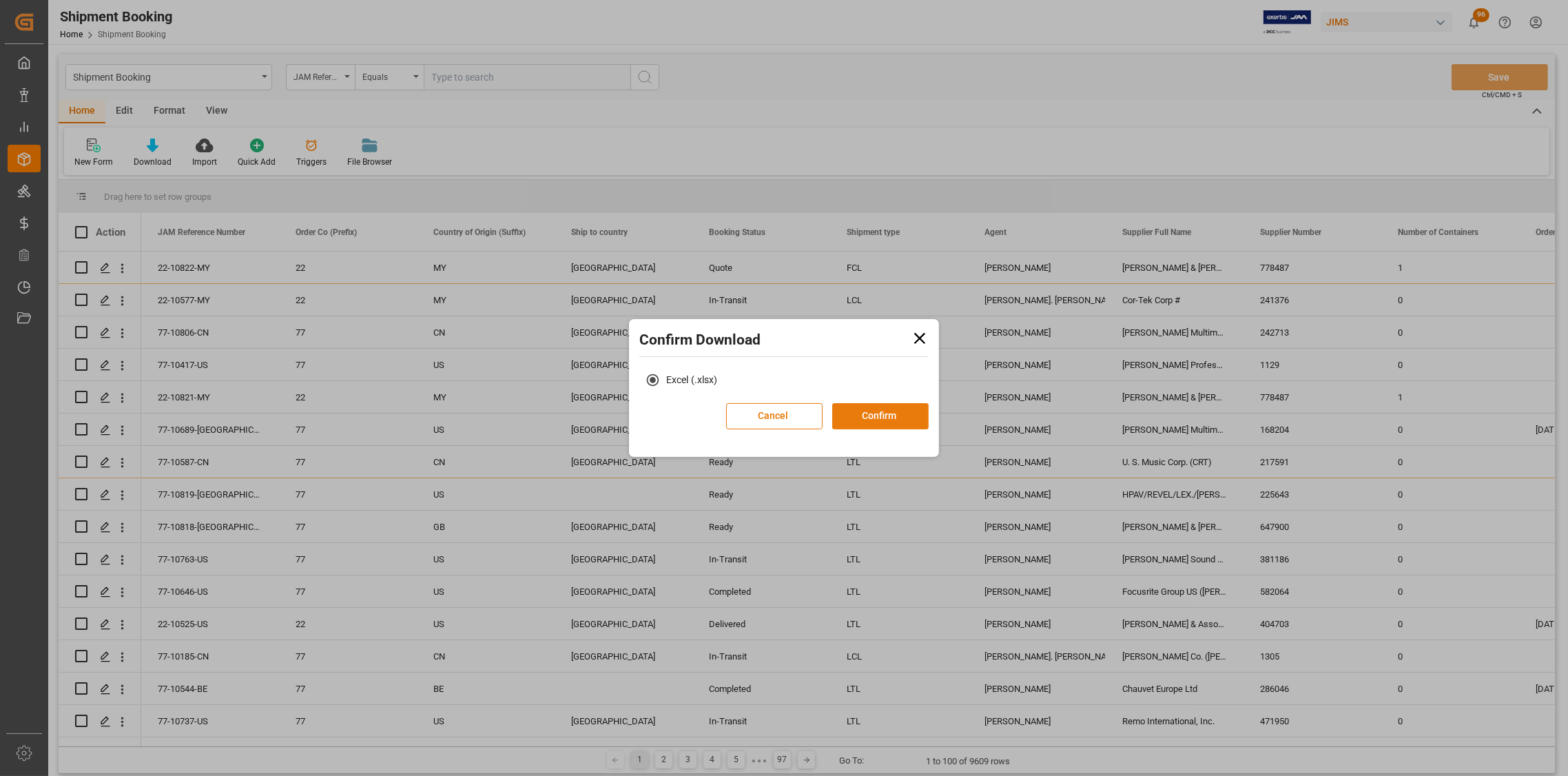
click at [875, 411] on button "Confirm" at bounding box center [880, 415] width 96 height 26
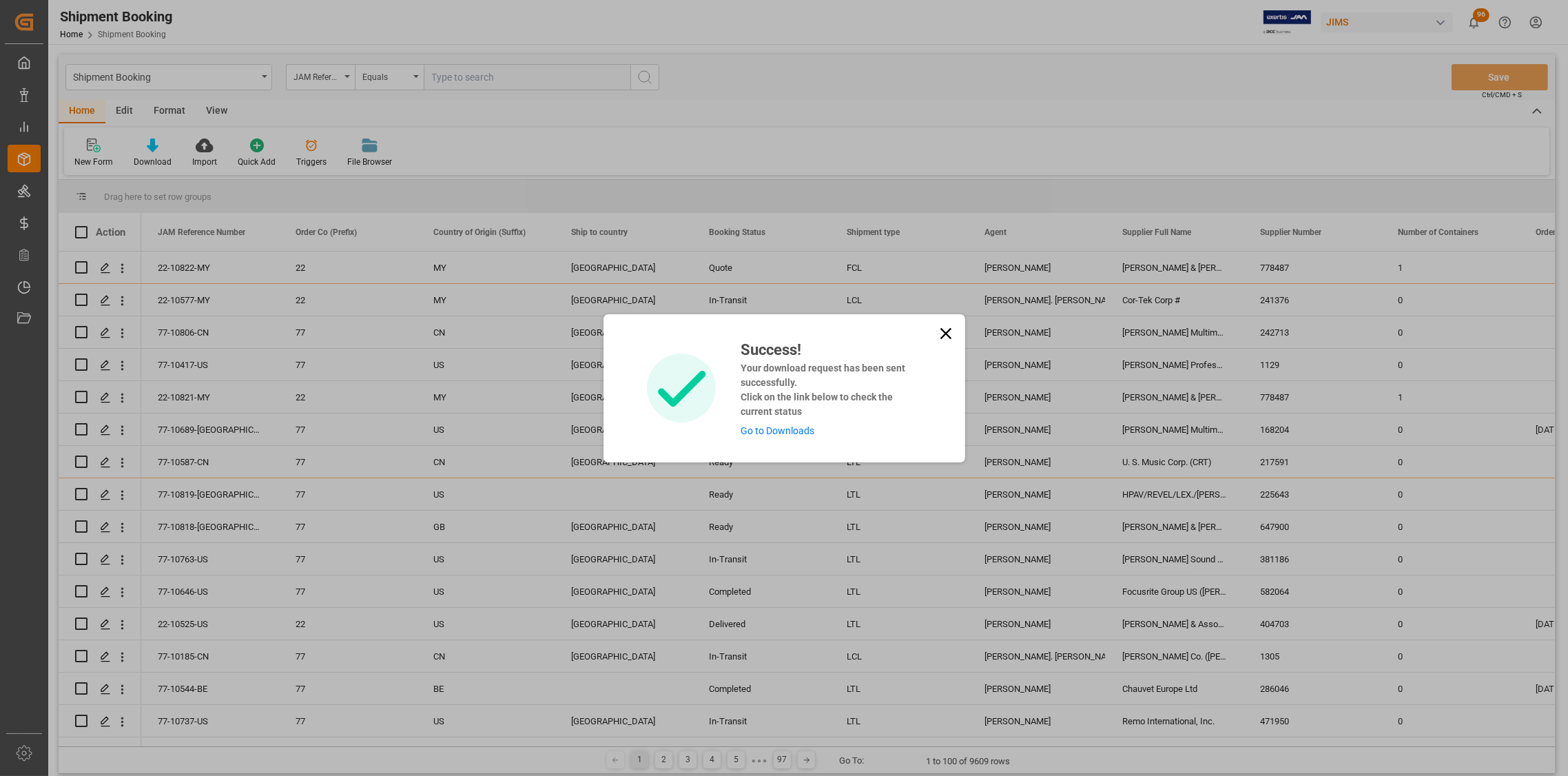
click at [755, 427] on link "Go to Downloads" at bounding box center [777, 430] width 74 height 11
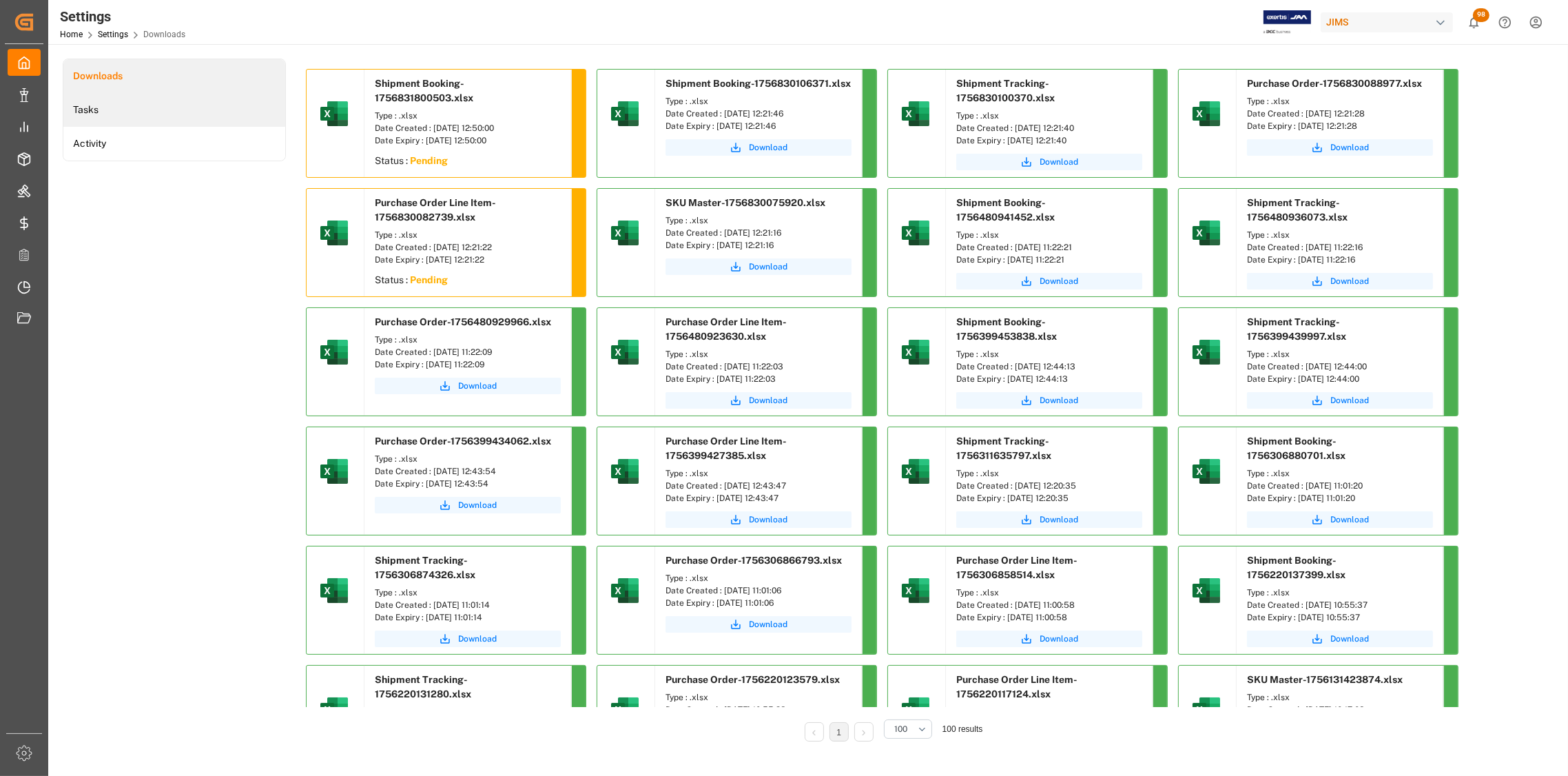
click at [102, 110] on li "Tasks" at bounding box center [174, 110] width 222 height 34
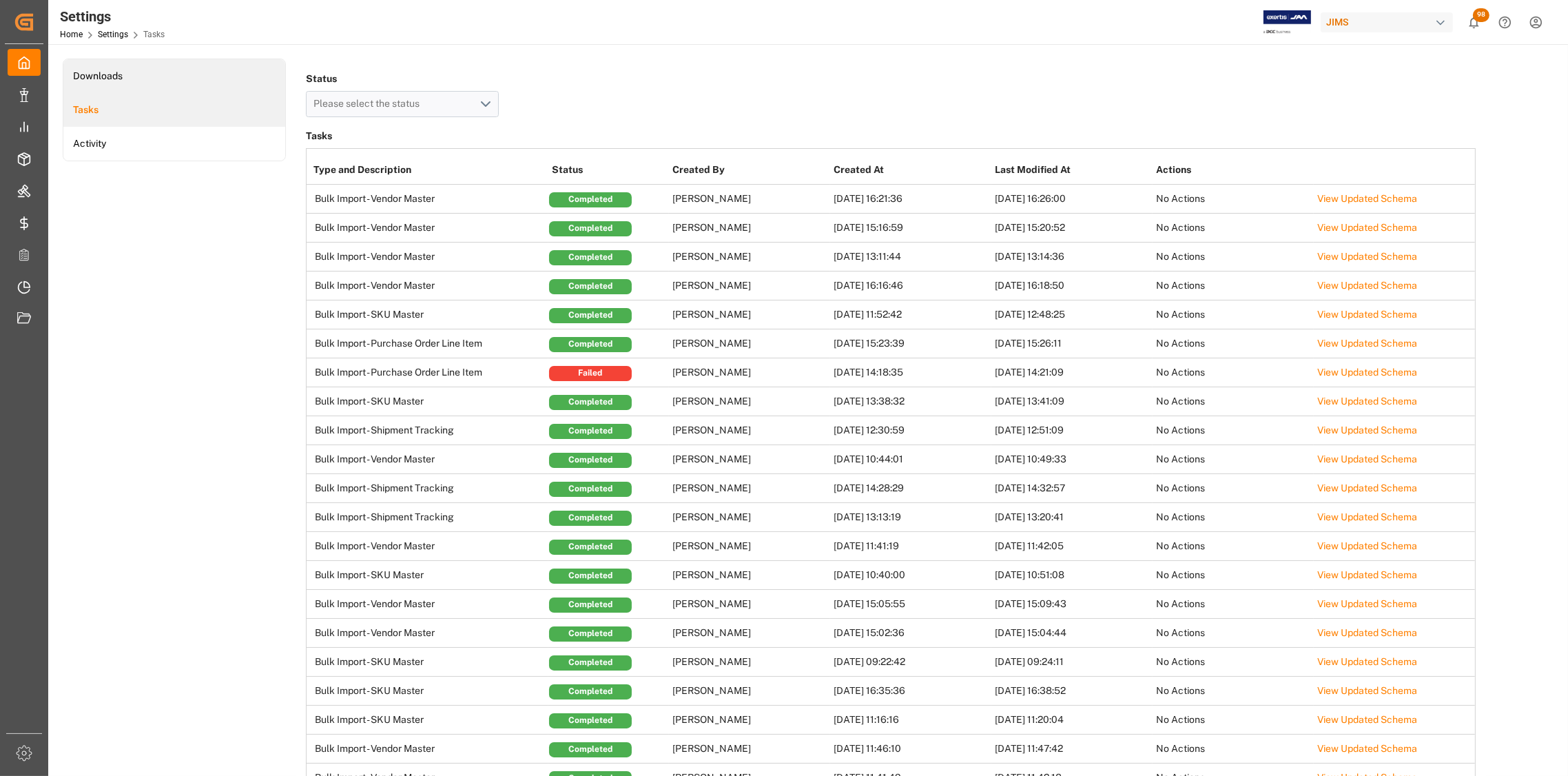
click at [102, 71] on li "Downloads" at bounding box center [174, 76] width 222 height 34
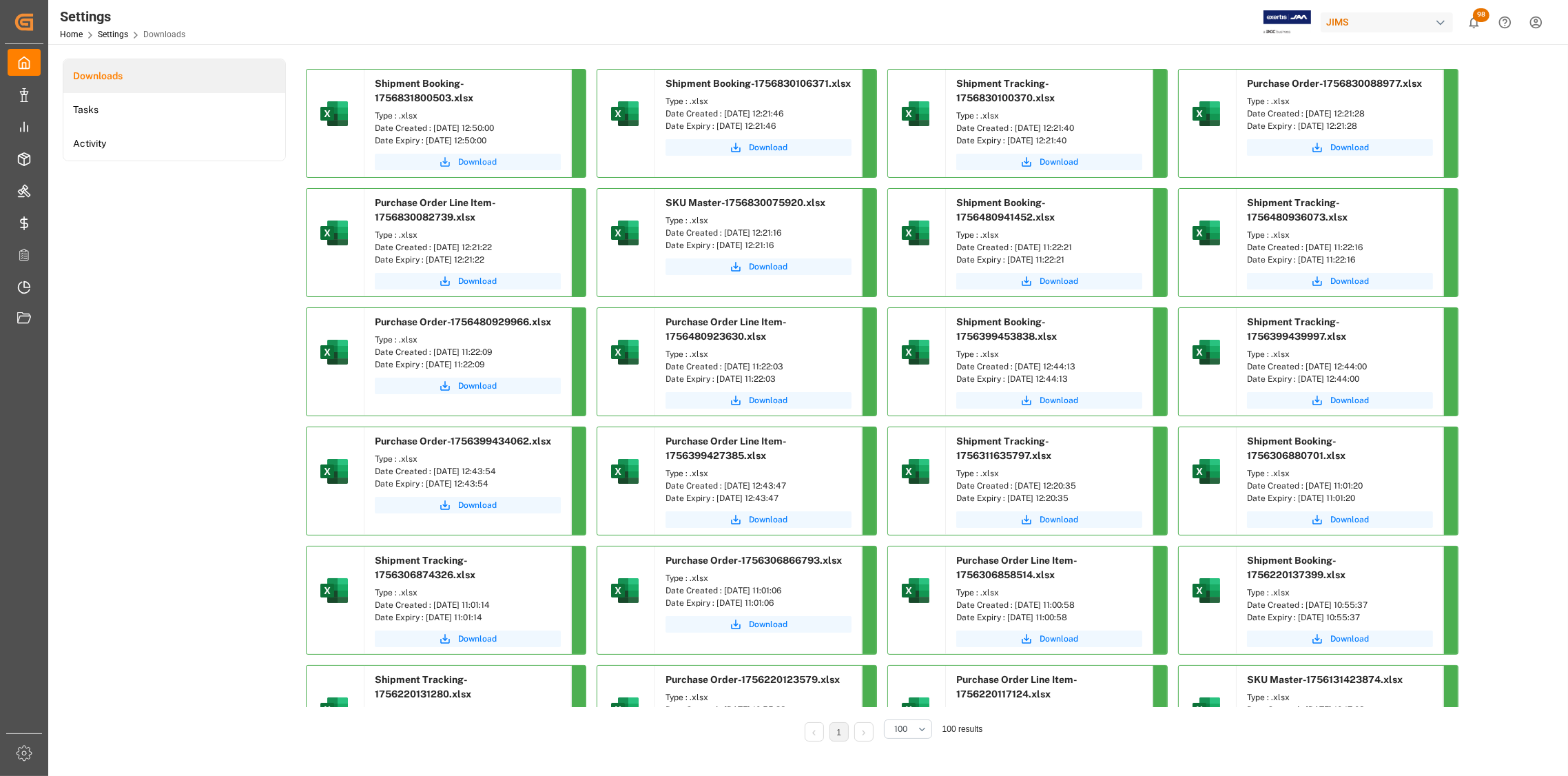
click at [485, 162] on span "Download" at bounding box center [477, 162] width 38 height 12
click at [1056, 160] on span "Download" at bounding box center [1058, 162] width 38 height 12
click at [1347, 149] on span "Download" at bounding box center [1349, 148] width 38 height 12
click at [468, 281] on span "Download" at bounding box center [477, 282] width 38 height 12
click at [766, 268] on span "Download" at bounding box center [768, 266] width 38 height 12
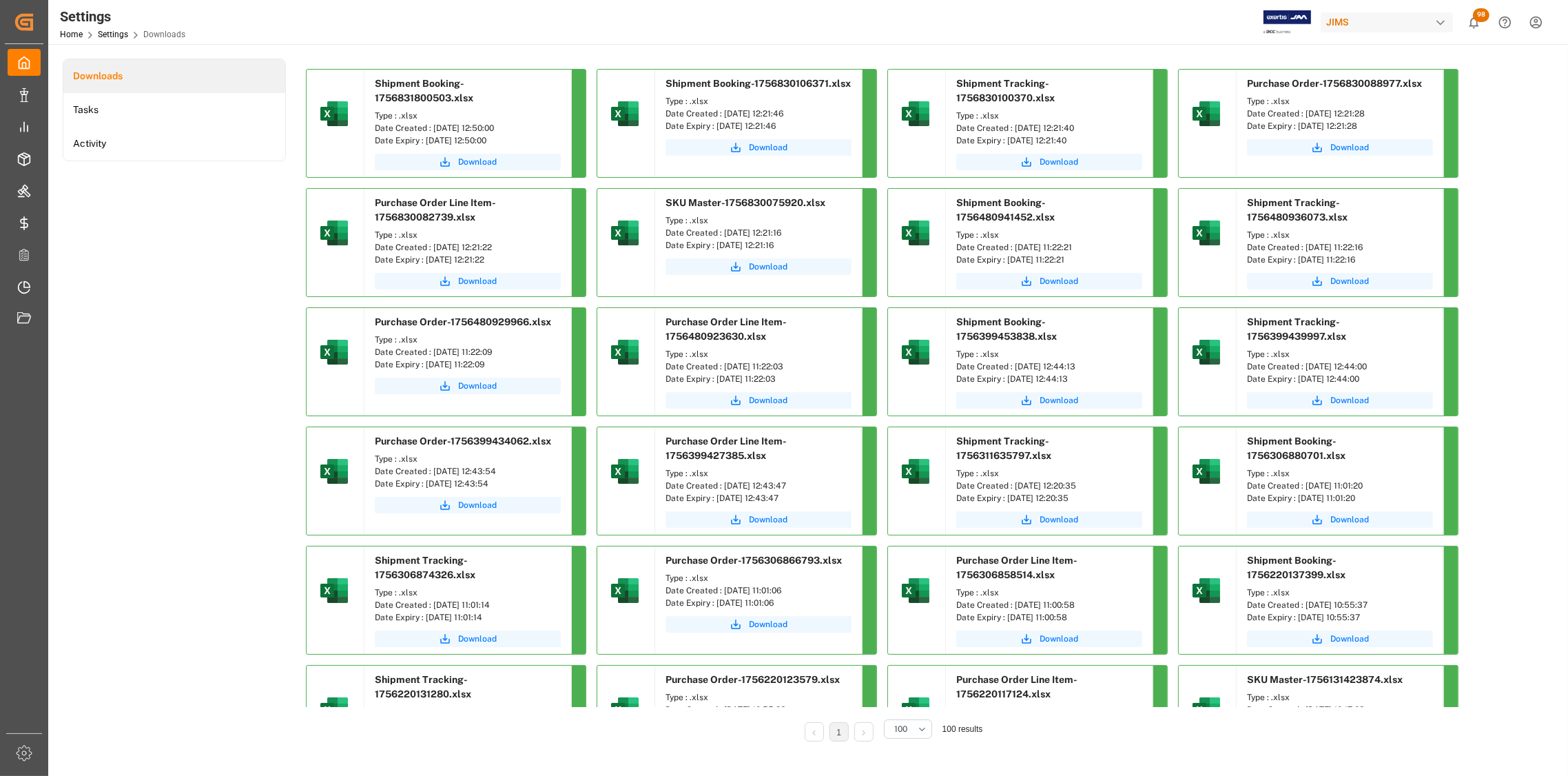
drag, startPoint x: 513, startPoint y: 127, endPoint x: 430, endPoint y: 130, distance: 83.1
click at [430, 130] on div "Date Created : [DATE] 12:50:00" at bounding box center [468, 128] width 186 height 12
copy div "[DATE] 12:50:00"
drag, startPoint x: 1092, startPoint y: 127, endPoint x: 1013, endPoint y: 131, distance: 79.1
click at [1013, 131] on div "Date Created : [DATE] 12:21:40" at bounding box center [1049, 128] width 186 height 12
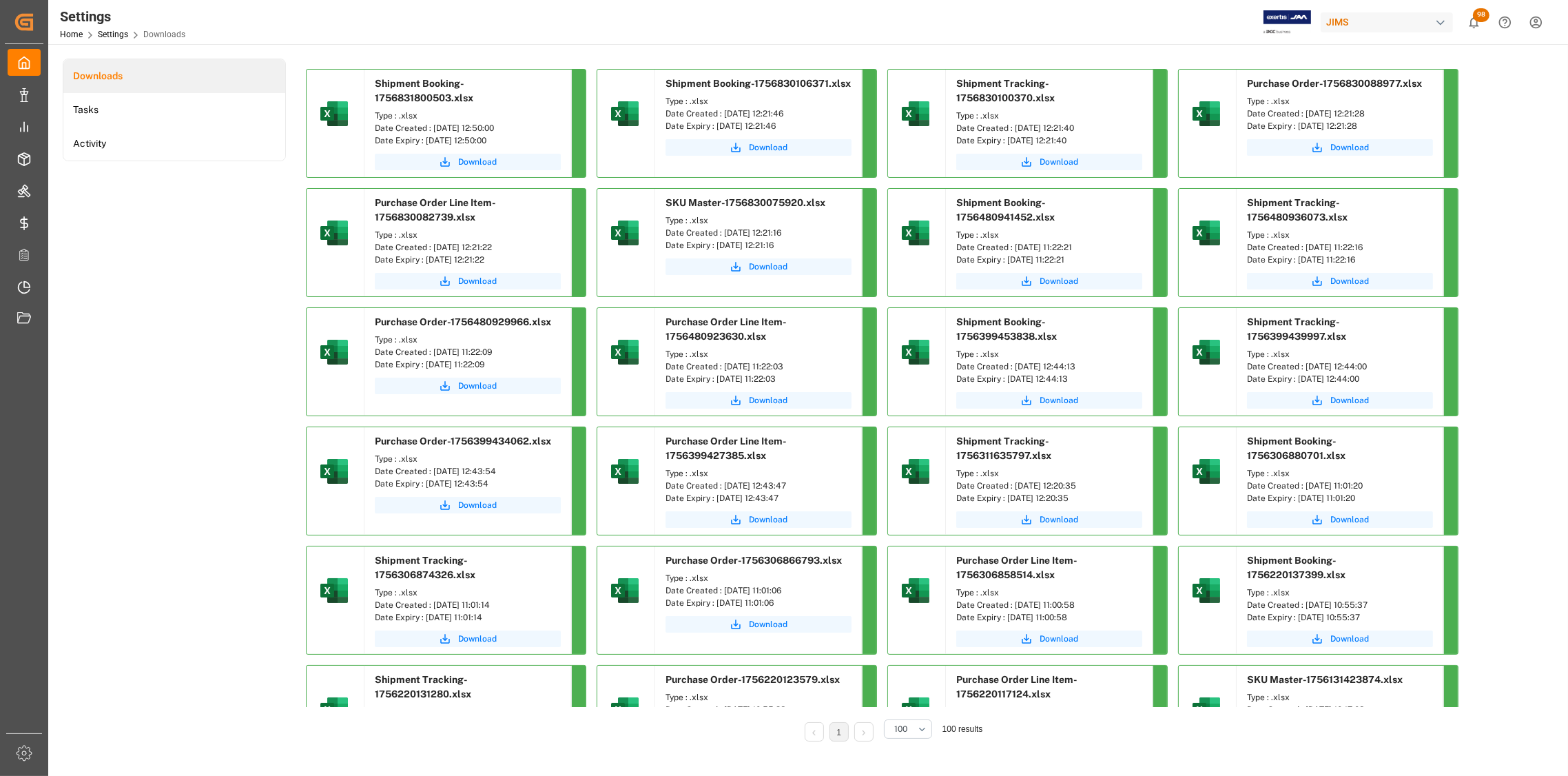
copy div "[DATE] 12:21:40"
click at [1347, 144] on span "Download" at bounding box center [1349, 148] width 38 height 12
click at [1512, 74] on div "Downloads Tasks Activity Shipment Booking-1756831800503.xlsx Type : .xlsx Date …" at bounding box center [806, 410] width 1488 height 702
drag, startPoint x: 516, startPoint y: 251, endPoint x: 429, endPoint y: 248, distance: 87.1
click at [429, 248] on div "Date Created : [DATE] 12:21:22" at bounding box center [468, 248] width 186 height 12
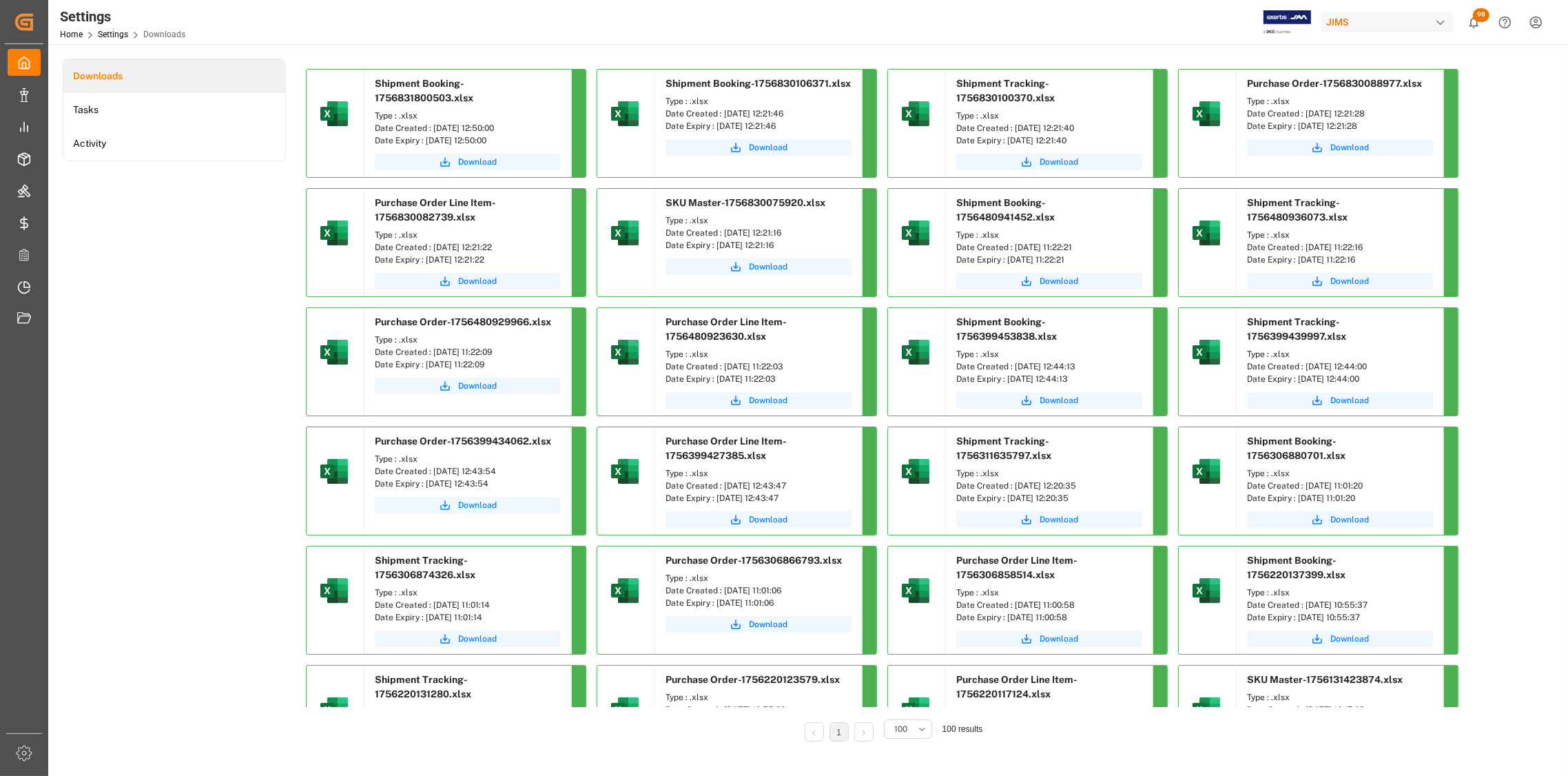
copy div "[DATE] 12:21:22"
